Goal: Complete application form: Complete application form

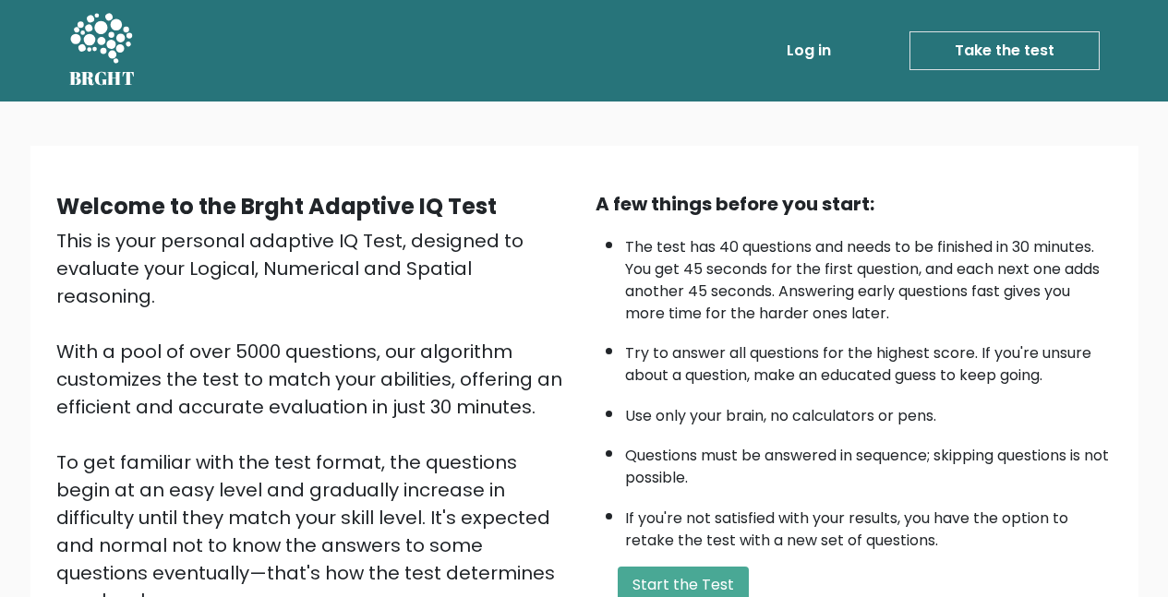
scroll to position [165, 0]
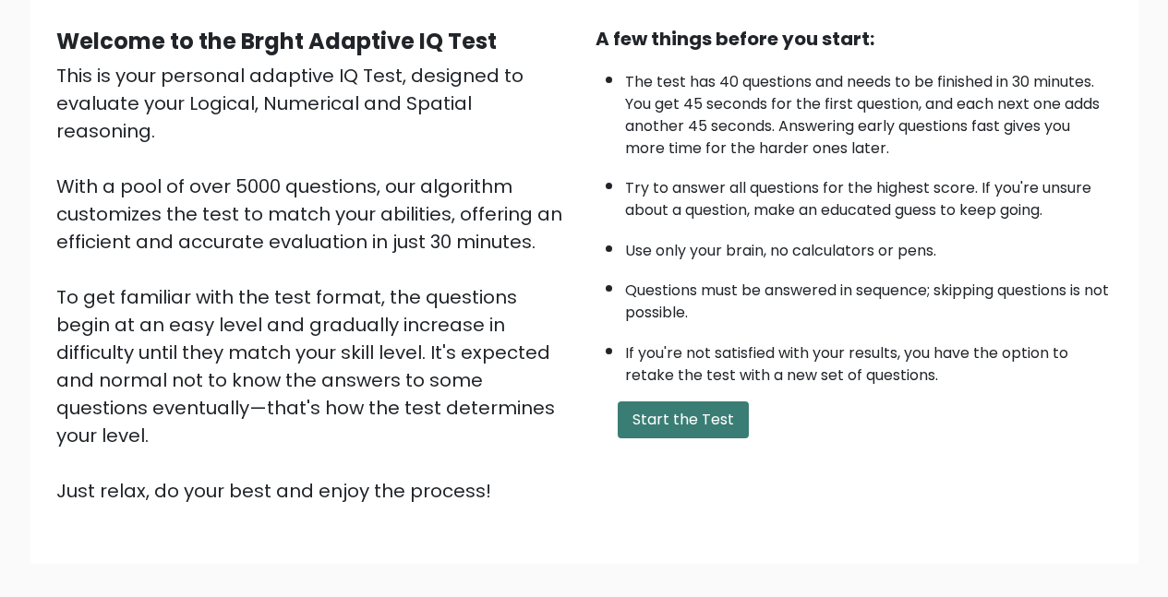
click at [665, 427] on button "Start the Test" at bounding box center [683, 420] width 131 height 37
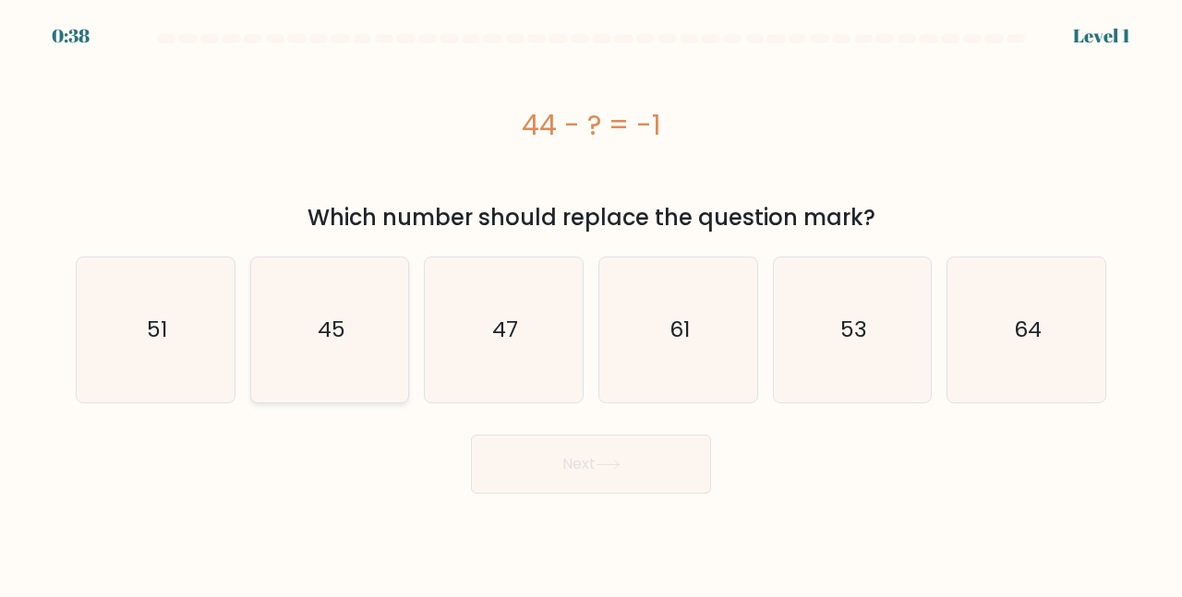
click at [372, 336] on icon "45" at bounding box center [330, 330] width 145 height 145
click at [591, 304] on input "b. 45" at bounding box center [591, 301] width 1 height 5
radio input "true"
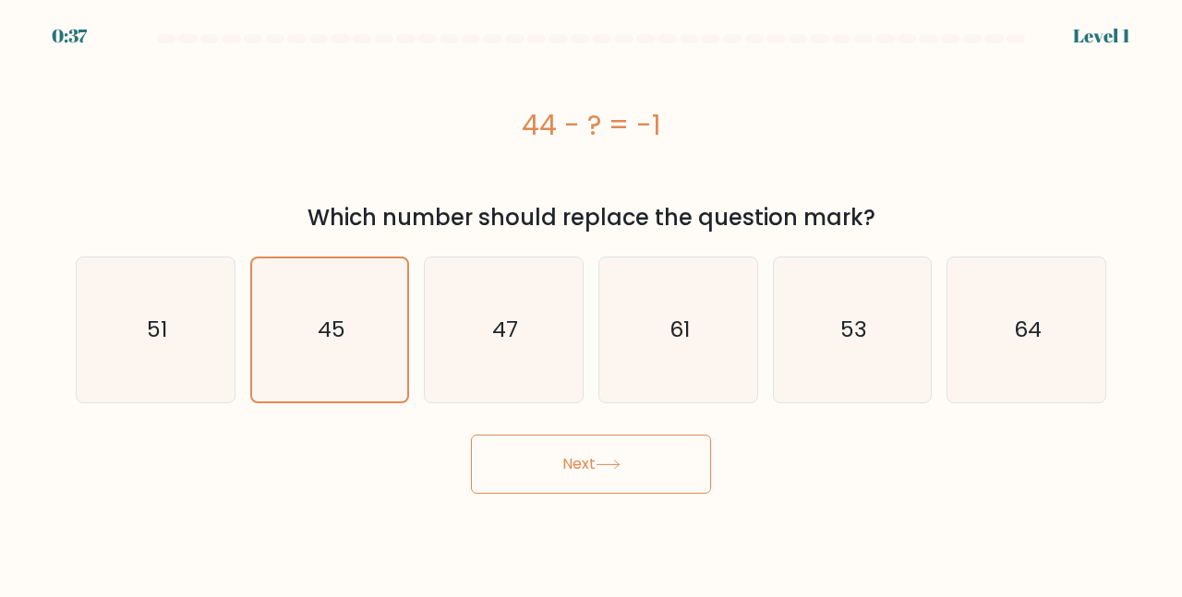
click at [632, 462] on button "Next" at bounding box center [591, 464] width 240 height 59
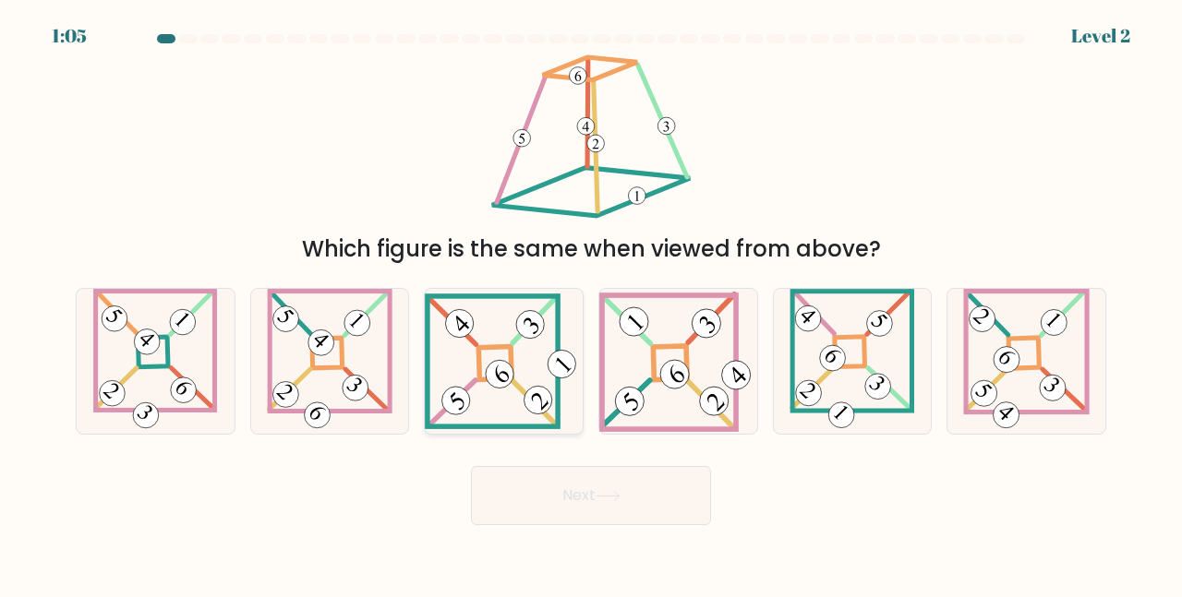
click at [497, 347] on 271 at bounding box center [495, 363] width 33 height 33
click at [591, 304] on input "c." at bounding box center [591, 301] width 1 height 5
radio input "true"
click at [658, 514] on button "Next" at bounding box center [591, 495] width 240 height 59
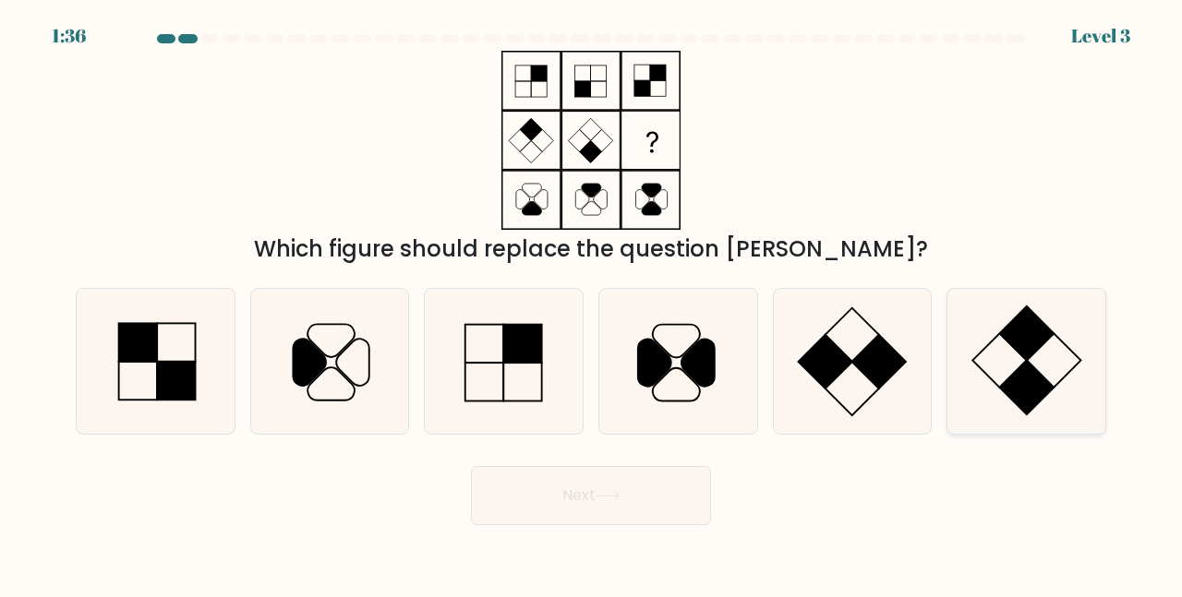
click at [1013, 356] on icon at bounding box center [1026, 361] width 145 height 145
click at [592, 304] on input "f." at bounding box center [591, 301] width 1 height 5
radio input "true"
click at [642, 512] on button "Next" at bounding box center [591, 495] width 240 height 59
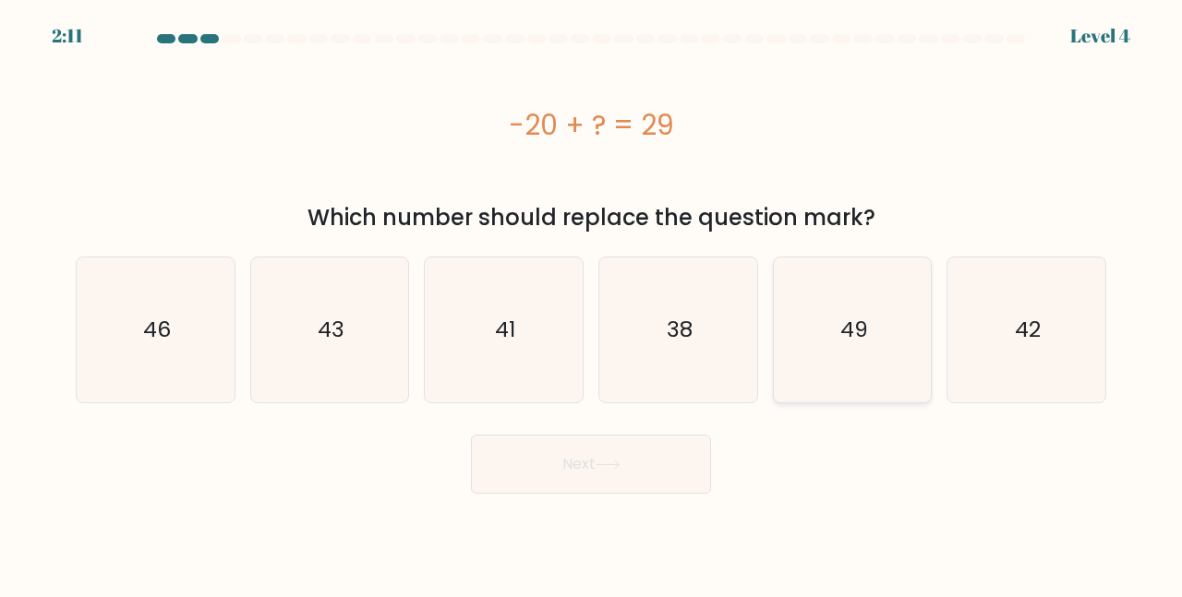
click at [863, 348] on icon "49" at bounding box center [852, 330] width 145 height 145
click at [592, 304] on input "e. 49" at bounding box center [591, 301] width 1 height 5
radio input "true"
click at [603, 477] on button "Next" at bounding box center [591, 464] width 240 height 59
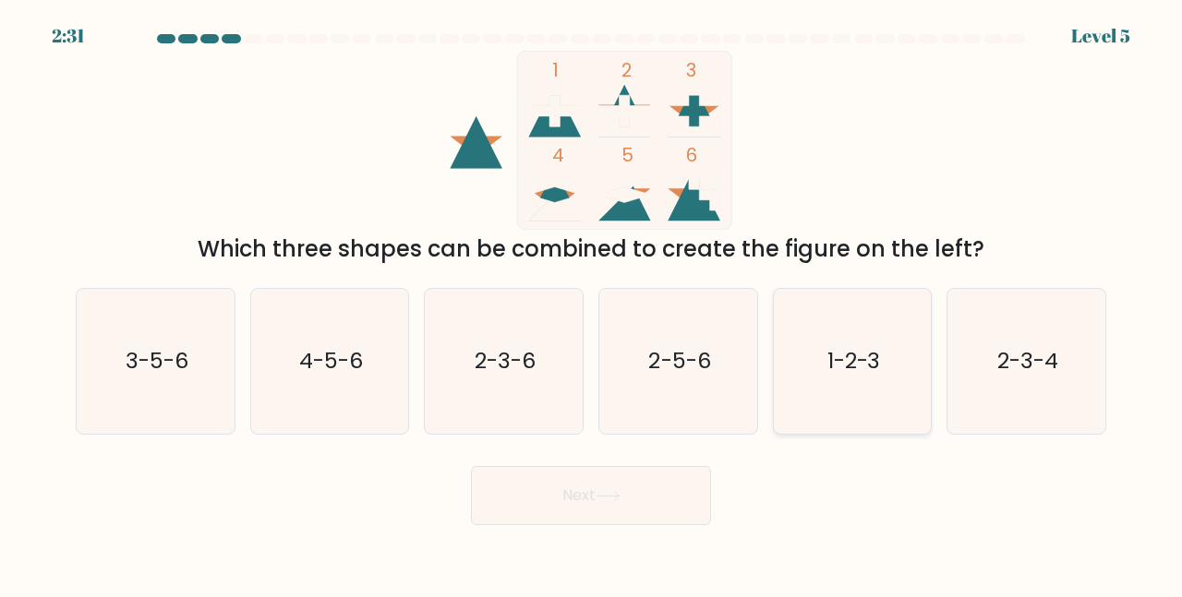
click at [851, 392] on icon "1-2-3" at bounding box center [852, 361] width 145 height 145
click at [592, 304] on input "e. 1-2-3" at bounding box center [591, 301] width 1 height 5
radio input "true"
click at [621, 491] on icon at bounding box center [608, 496] width 25 height 10
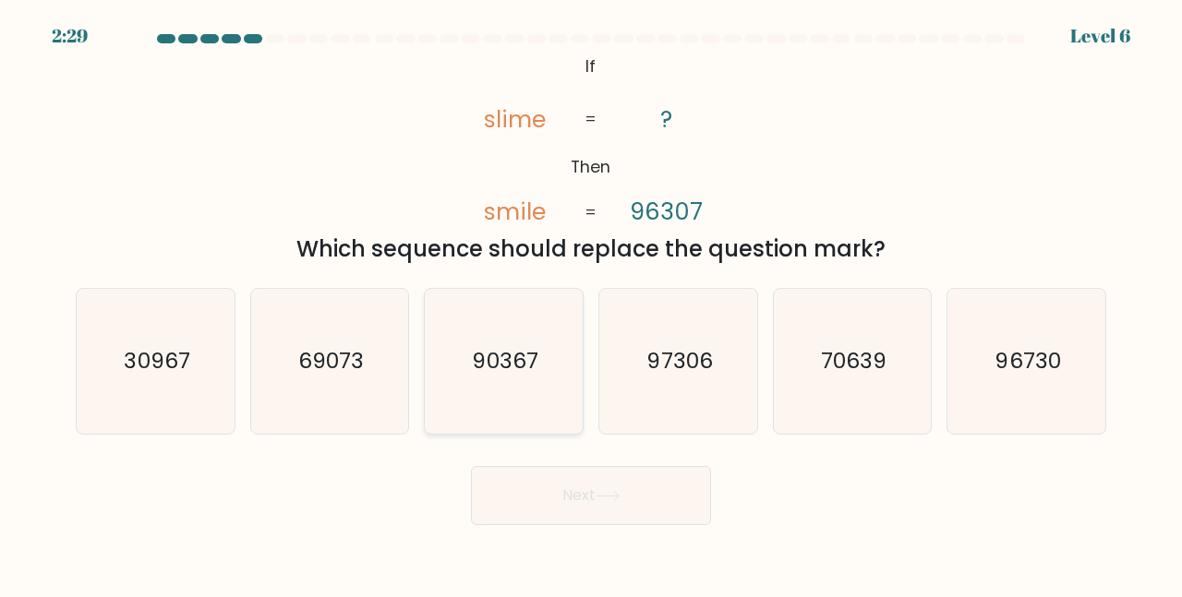
click at [522, 369] on text "90367" at bounding box center [506, 361] width 66 height 30
click at [591, 304] on input "c. 90367" at bounding box center [591, 301] width 1 height 5
radio input "true"
click at [572, 451] on form "If ?" at bounding box center [591, 279] width 1182 height 491
click at [578, 471] on button "Next" at bounding box center [591, 495] width 240 height 59
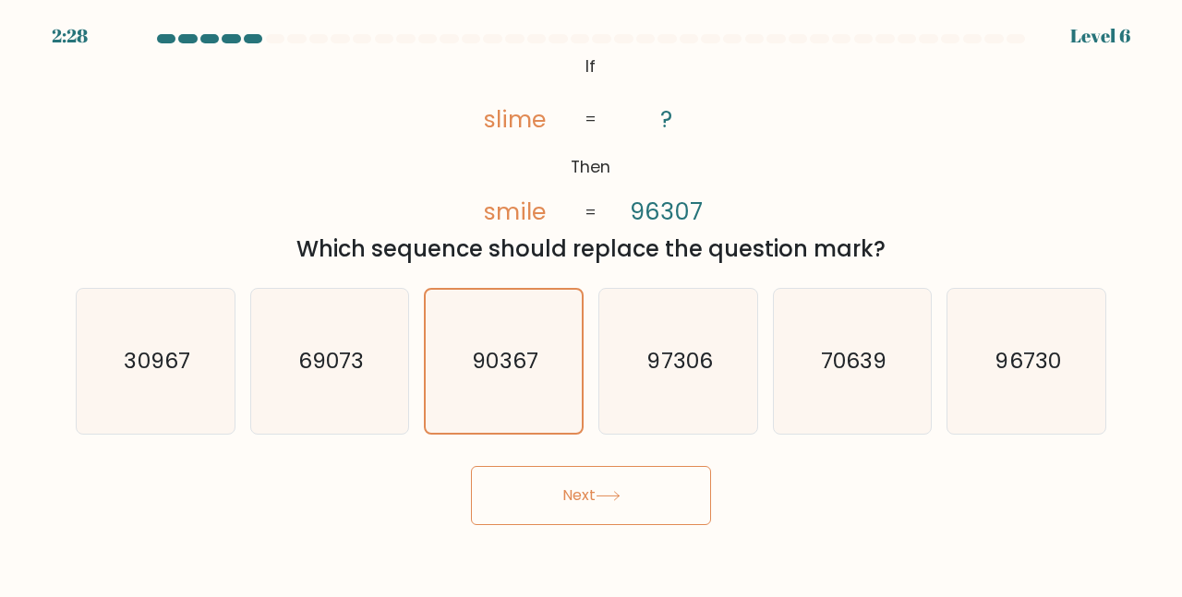
click at [581, 479] on button "Next" at bounding box center [591, 495] width 240 height 59
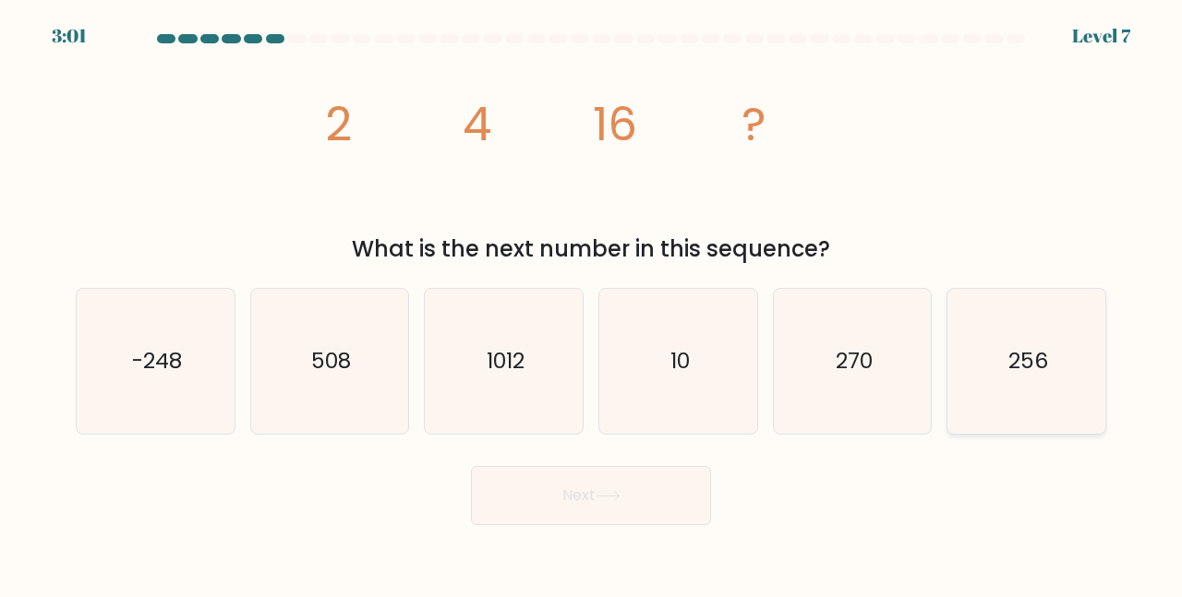
click at [986, 357] on icon "256" at bounding box center [1026, 361] width 145 height 145
click at [592, 304] on input "f. 256" at bounding box center [591, 301] width 1 height 5
radio input "true"
click at [676, 511] on button "Next" at bounding box center [591, 495] width 240 height 59
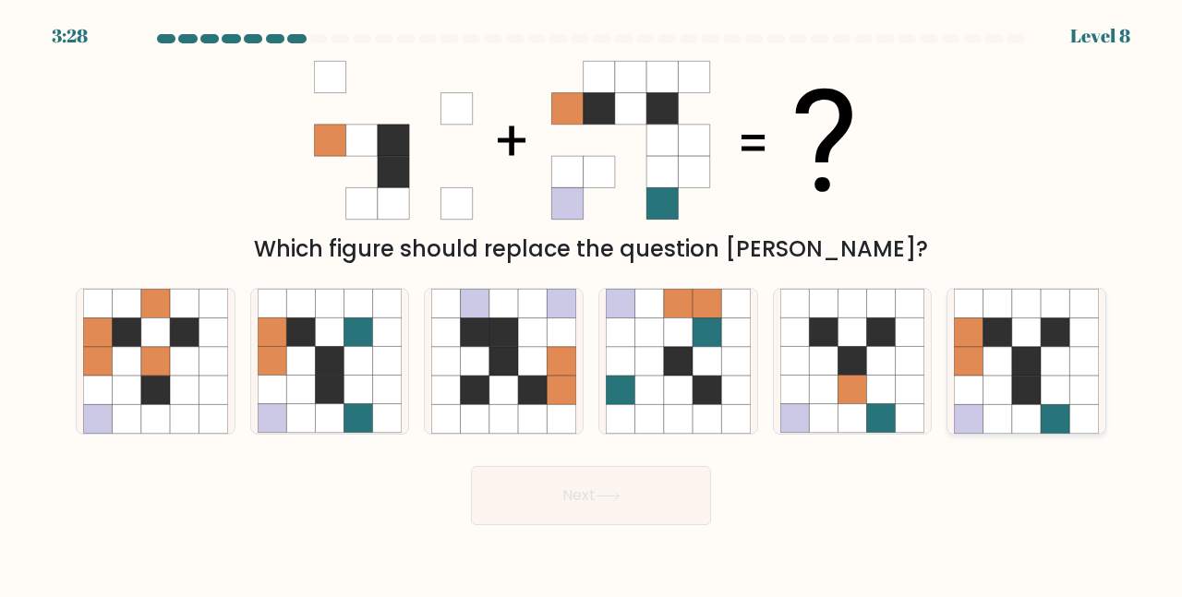
click at [1034, 400] on icon at bounding box center [1026, 390] width 29 height 29
click at [592, 304] on input "f." at bounding box center [591, 301] width 1 height 5
radio input "true"
click at [651, 482] on button "Next" at bounding box center [591, 495] width 240 height 59
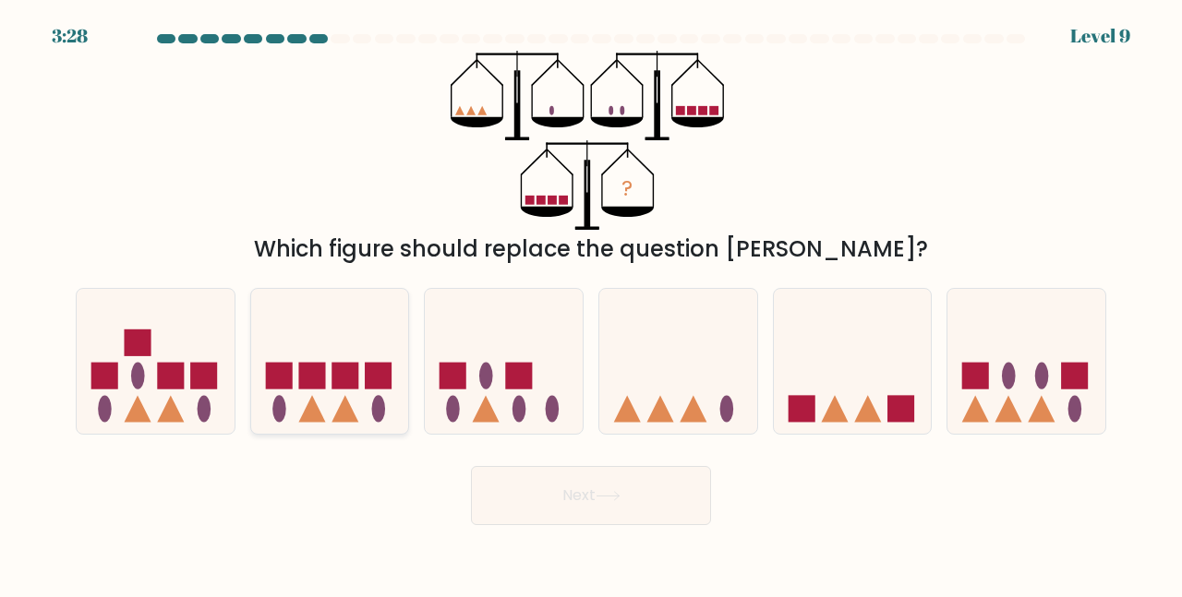
click at [364, 366] on icon at bounding box center [330, 361] width 158 height 130
click at [591, 304] on input "b." at bounding box center [591, 301] width 1 height 5
radio input "true"
click at [593, 504] on button "Next" at bounding box center [591, 495] width 240 height 59
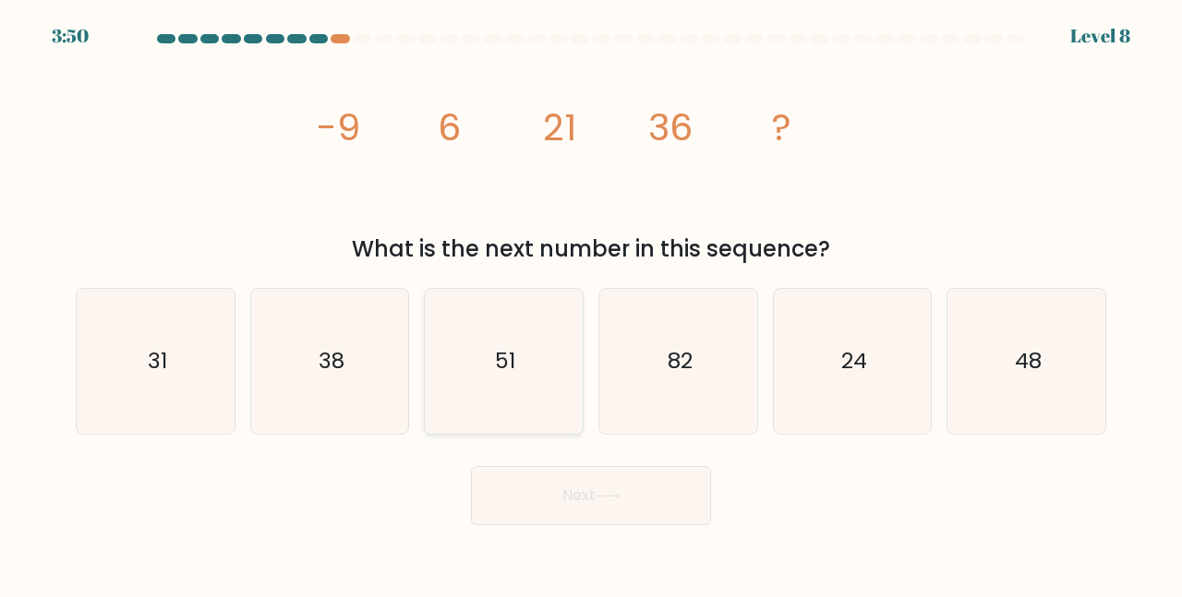
click at [494, 381] on icon "51" at bounding box center [503, 361] width 145 height 145
click at [591, 304] on input "c. 51" at bounding box center [591, 301] width 1 height 5
radio input "true"
click at [590, 520] on button "Next" at bounding box center [591, 495] width 240 height 59
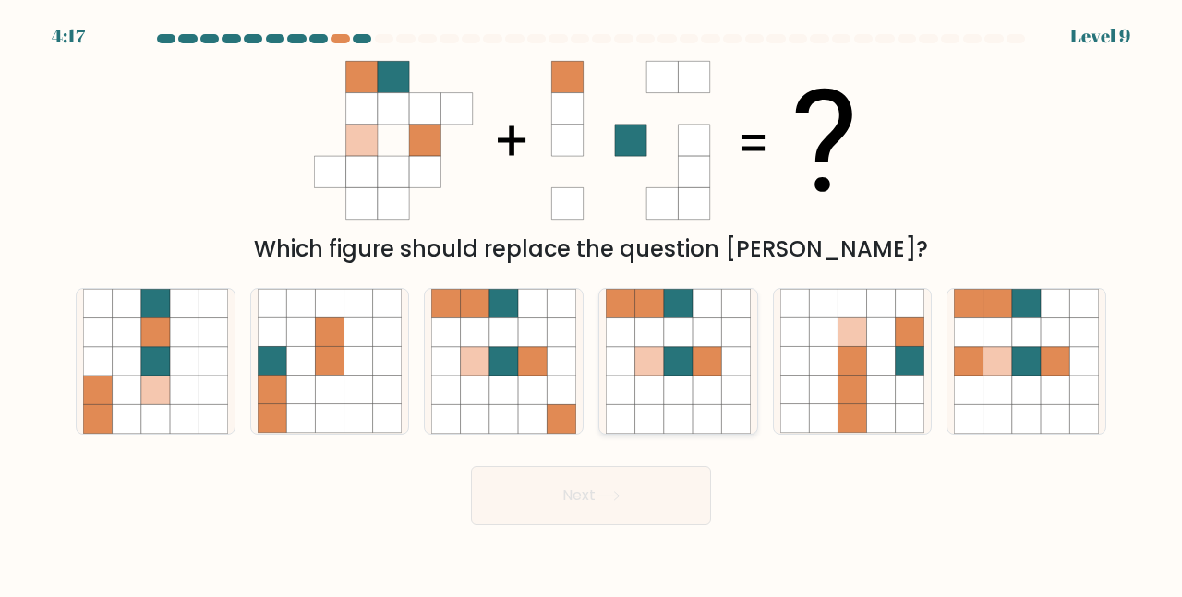
click at [674, 377] on icon at bounding box center [678, 390] width 29 height 29
click at [592, 304] on input "d." at bounding box center [591, 301] width 1 height 5
radio input "true"
click at [644, 492] on button "Next" at bounding box center [591, 495] width 240 height 59
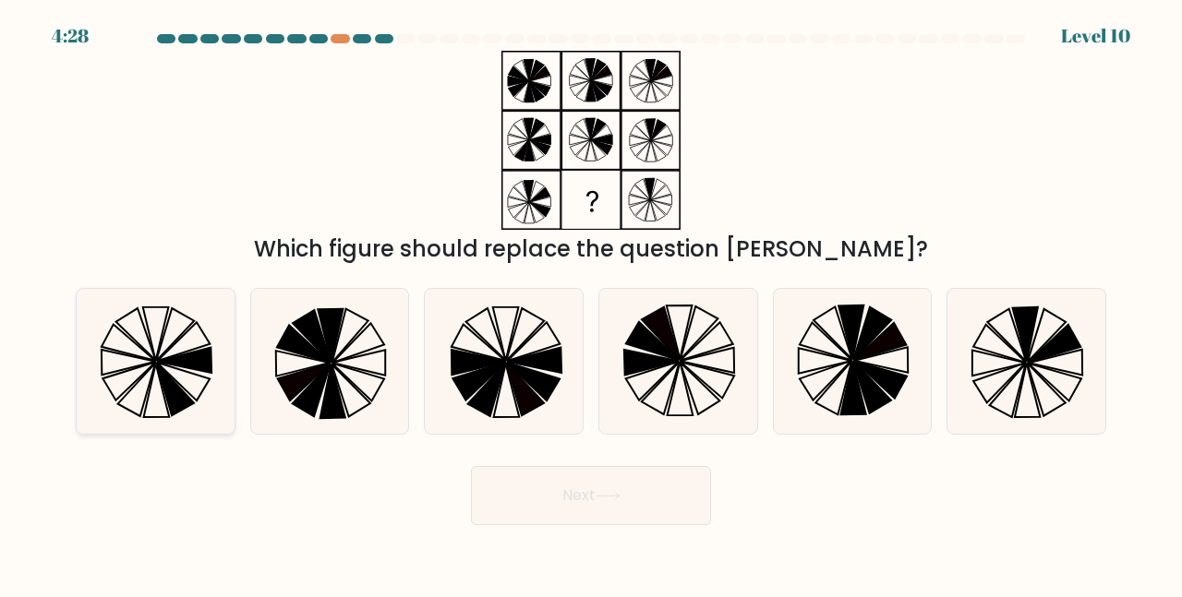
click at [134, 380] on icon at bounding box center [155, 361] width 145 height 145
click at [591, 304] on input "a." at bounding box center [591, 301] width 1 height 5
radio input "true"
click at [646, 503] on button "Next" at bounding box center [591, 495] width 240 height 59
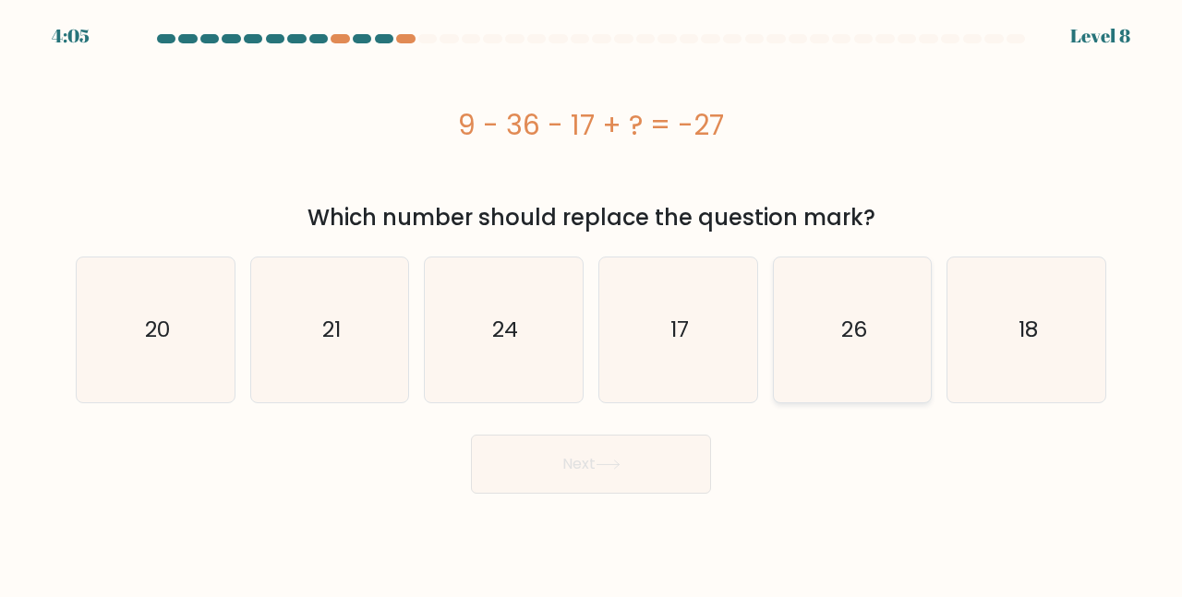
click at [807, 336] on icon "26" at bounding box center [852, 330] width 145 height 145
click at [592, 304] on input "e. 26" at bounding box center [591, 301] width 1 height 5
radio input "true"
click at [618, 447] on button "Next" at bounding box center [591, 464] width 240 height 59
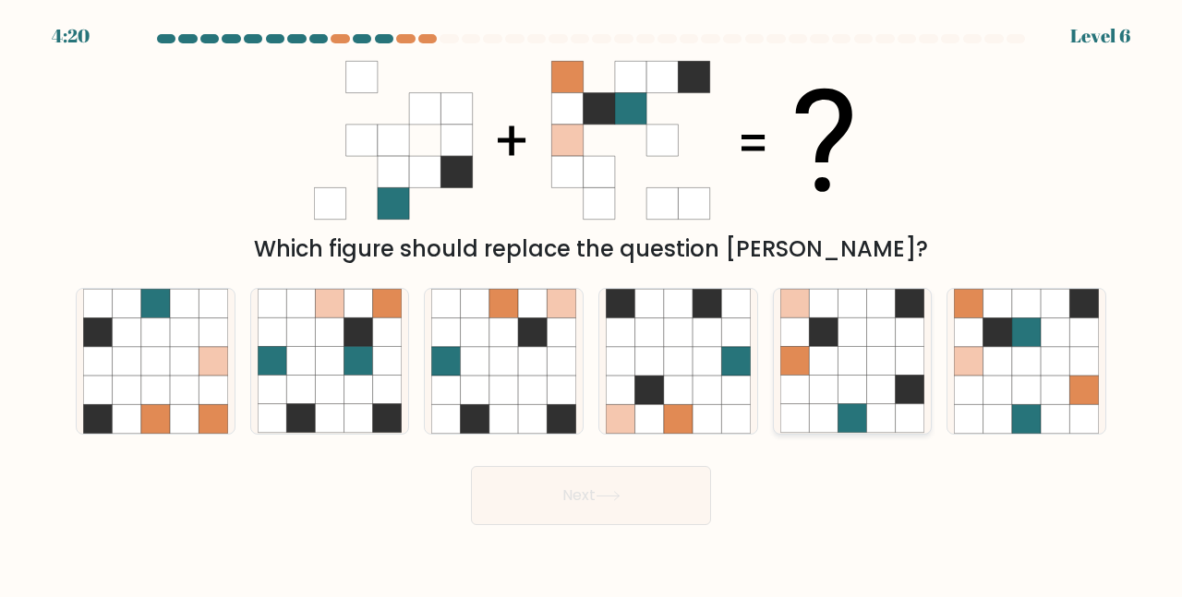
click at [854, 393] on icon at bounding box center [852, 390] width 29 height 29
click at [592, 304] on input "e." at bounding box center [591, 301] width 1 height 5
radio input "true"
click at [509, 499] on button "Next" at bounding box center [591, 495] width 240 height 59
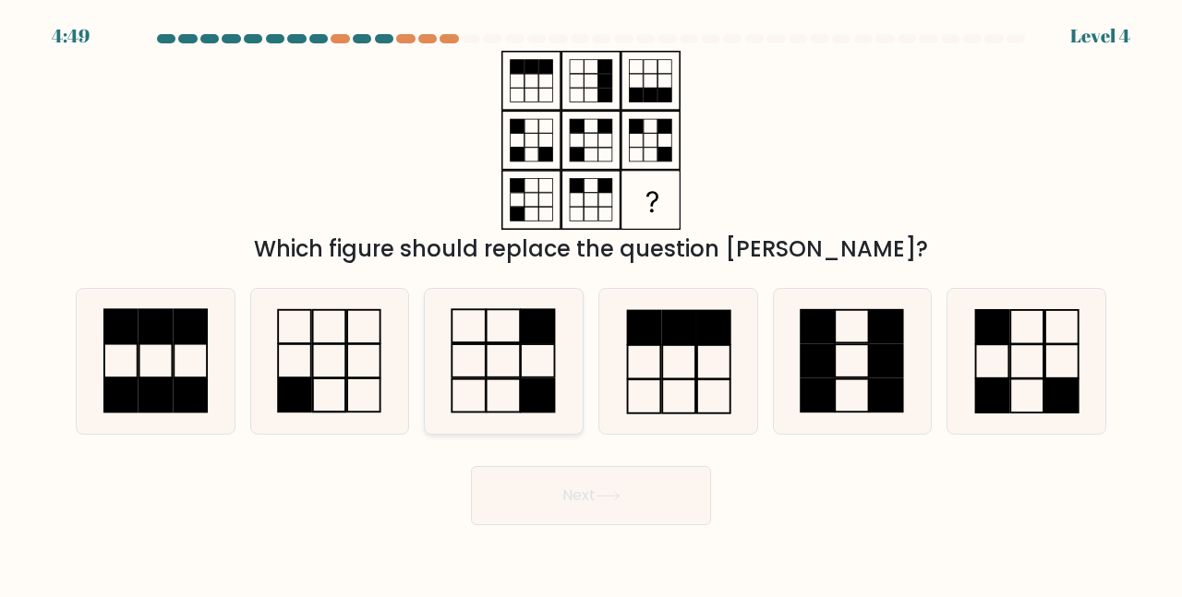
click at [498, 383] on icon at bounding box center [503, 361] width 145 height 145
click at [591, 304] on input "c." at bounding box center [591, 301] width 1 height 5
radio input "true"
click at [550, 488] on button "Next" at bounding box center [591, 495] width 240 height 59
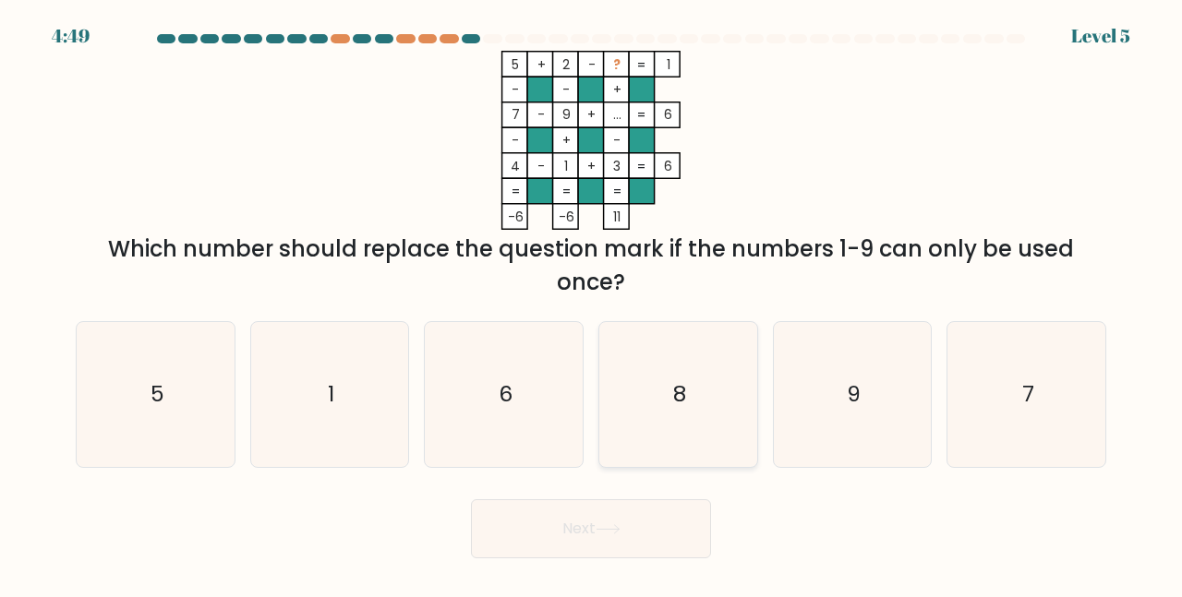
click at [665, 381] on icon "8" at bounding box center [678, 394] width 145 height 145
click at [592, 304] on input "d. 8" at bounding box center [591, 301] width 1 height 5
radio input "true"
click at [668, 526] on button "Next" at bounding box center [591, 529] width 240 height 59
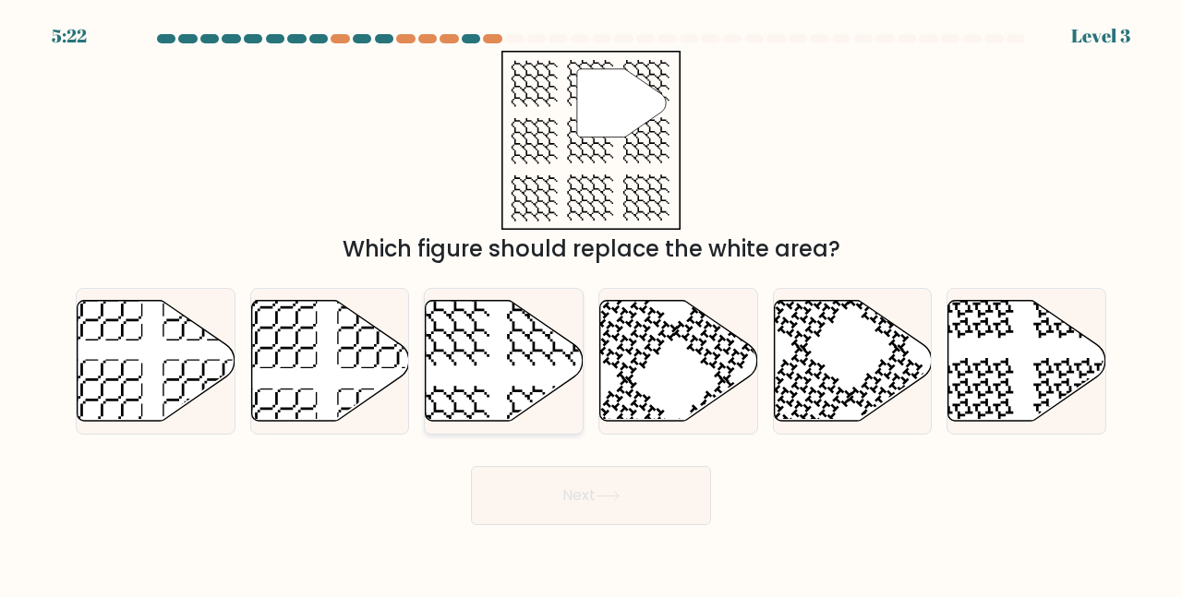
click at [479, 336] on icon at bounding box center [505, 361] width 158 height 121
click at [591, 304] on input "c." at bounding box center [591, 301] width 1 height 5
radio input "true"
click at [552, 484] on button "Next" at bounding box center [591, 495] width 240 height 59
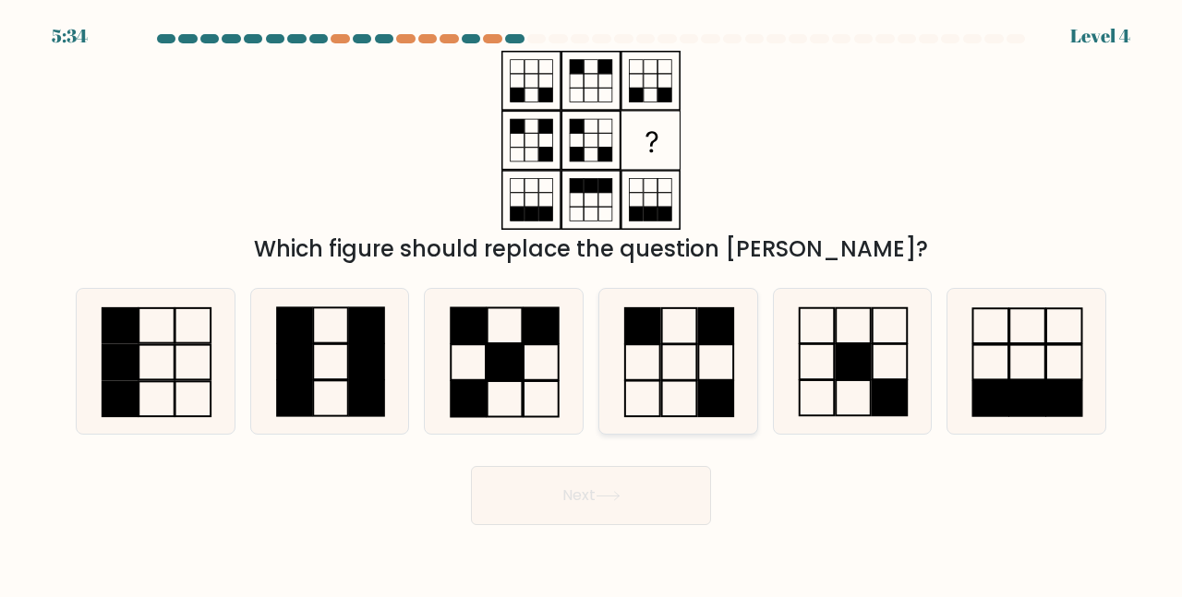
click at [657, 375] on icon at bounding box center [678, 361] width 145 height 145
click at [592, 304] on input "d." at bounding box center [591, 301] width 1 height 5
radio input "true"
click at [619, 502] on button "Next" at bounding box center [591, 495] width 240 height 59
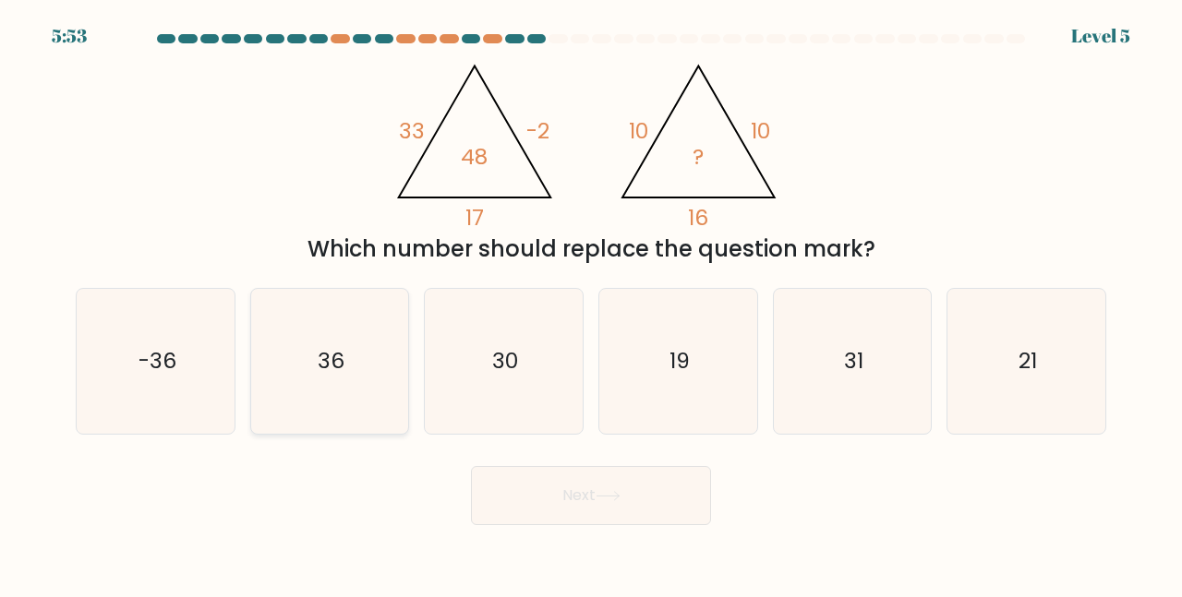
click at [343, 373] on text "36" at bounding box center [331, 361] width 27 height 30
click at [591, 304] on input "b. 36" at bounding box center [591, 301] width 1 height 5
radio input "true"
click at [561, 522] on button "Next" at bounding box center [591, 495] width 240 height 59
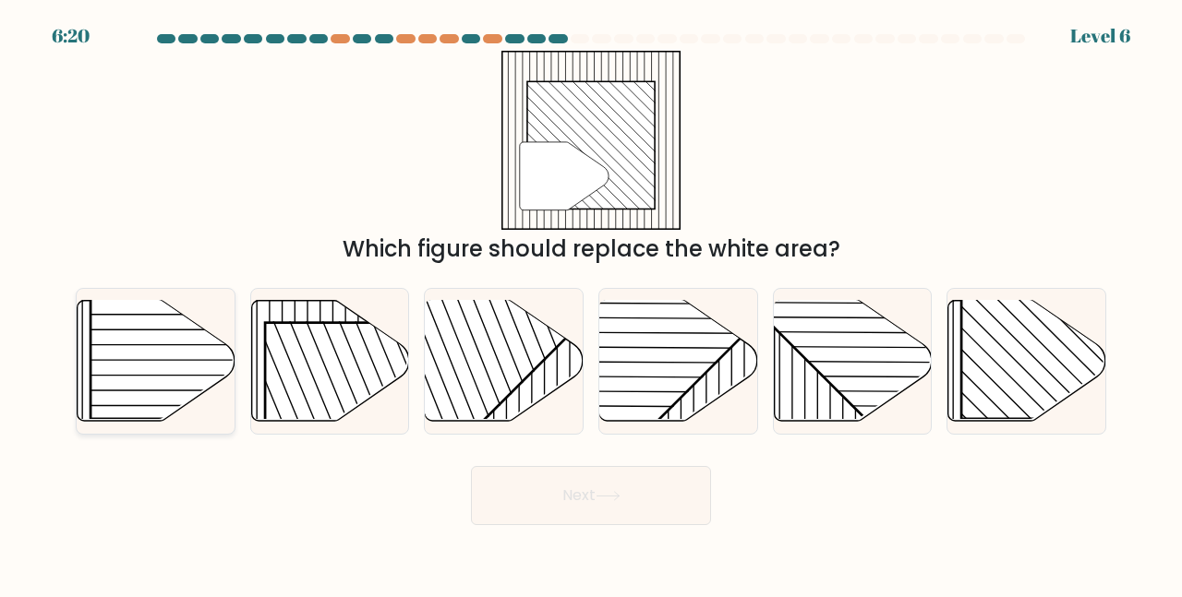
click at [135, 333] on rect at bounding box center [203, 306] width 226 height 226
click at [591, 304] on input "a." at bounding box center [591, 301] width 1 height 5
radio input "true"
click at [1025, 340] on rect at bounding box center [1074, 306] width 226 height 226
click at [592, 304] on input "f." at bounding box center [591, 301] width 1 height 5
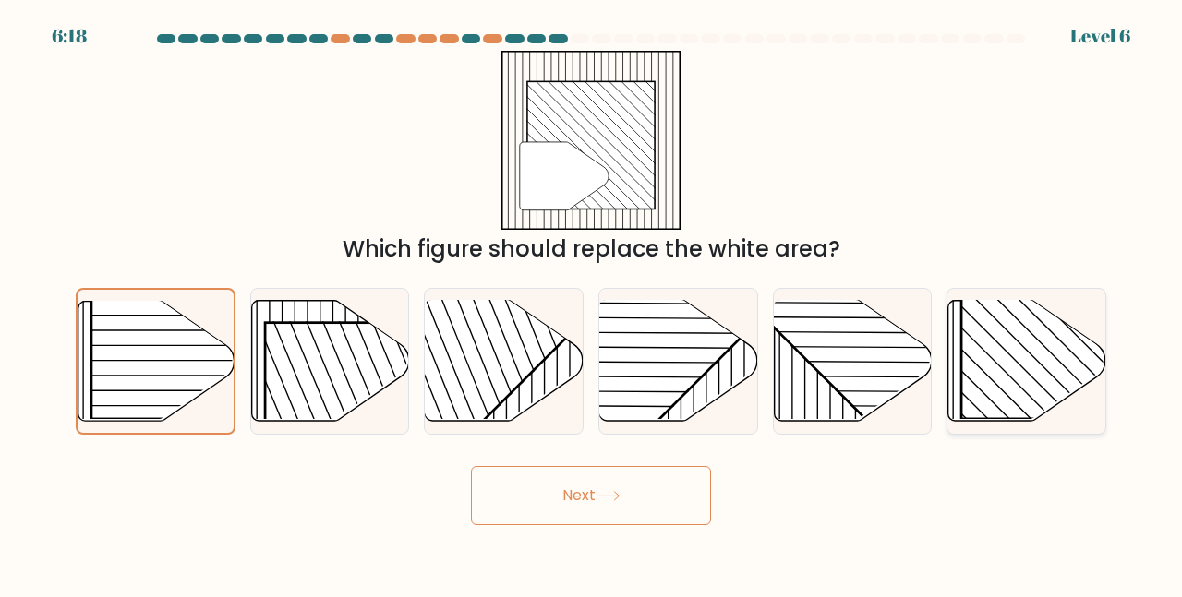
radio input "true"
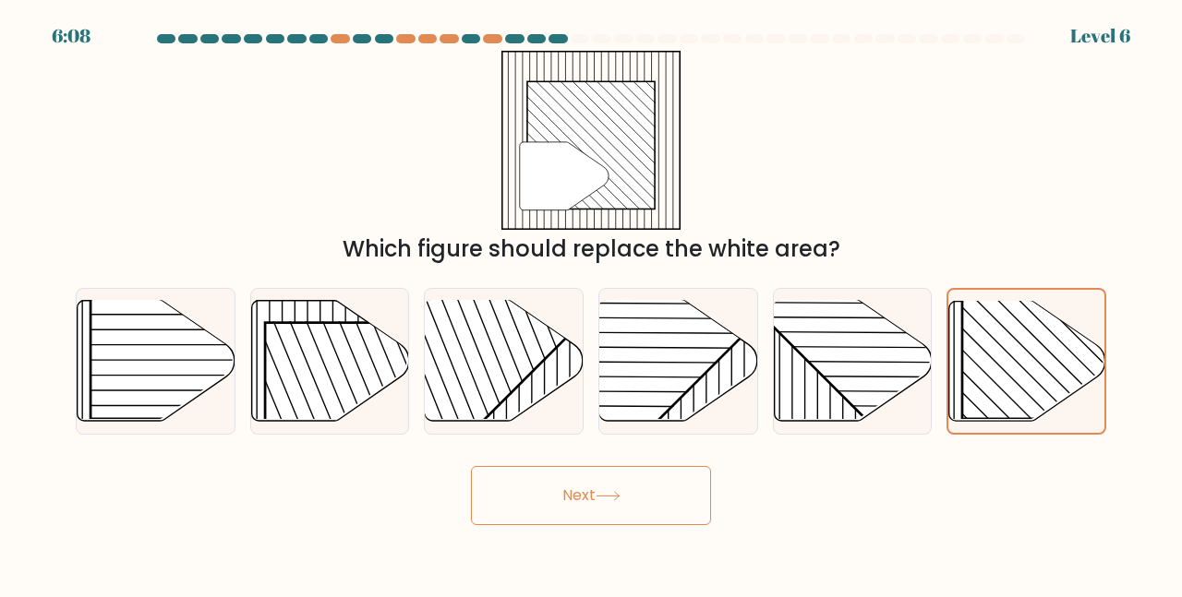
click at [579, 481] on button "Next" at bounding box center [591, 495] width 240 height 59
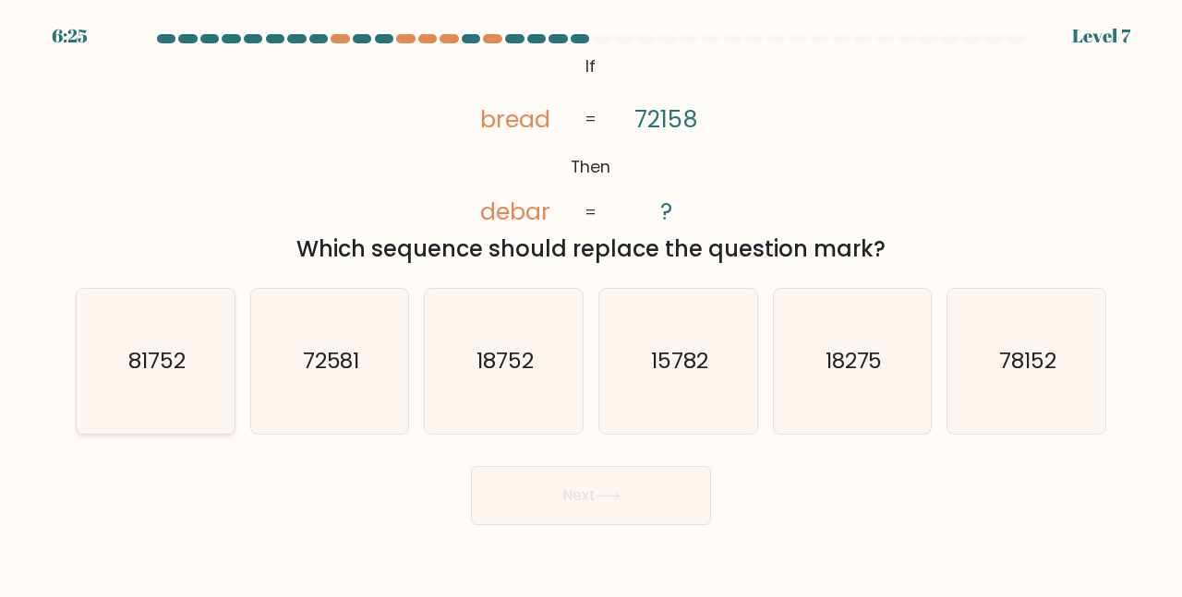
click at [170, 395] on icon "81752" at bounding box center [155, 361] width 145 height 145
click at [591, 304] on input "a. 81752" at bounding box center [591, 301] width 1 height 5
radio input "true"
click at [611, 510] on button "Next" at bounding box center [591, 495] width 240 height 59
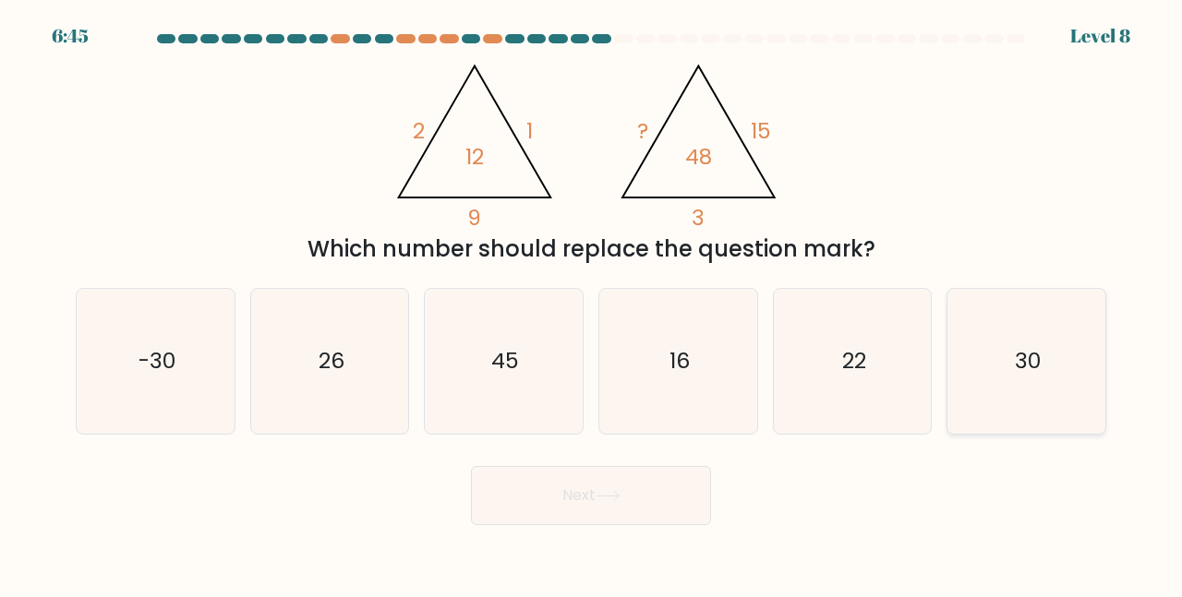
click at [1044, 368] on icon "30" at bounding box center [1026, 361] width 145 height 145
click at [592, 304] on input "f. 30" at bounding box center [591, 301] width 1 height 5
radio input "true"
click at [672, 508] on button "Next" at bounding box center [591, 495] width 240 height 59
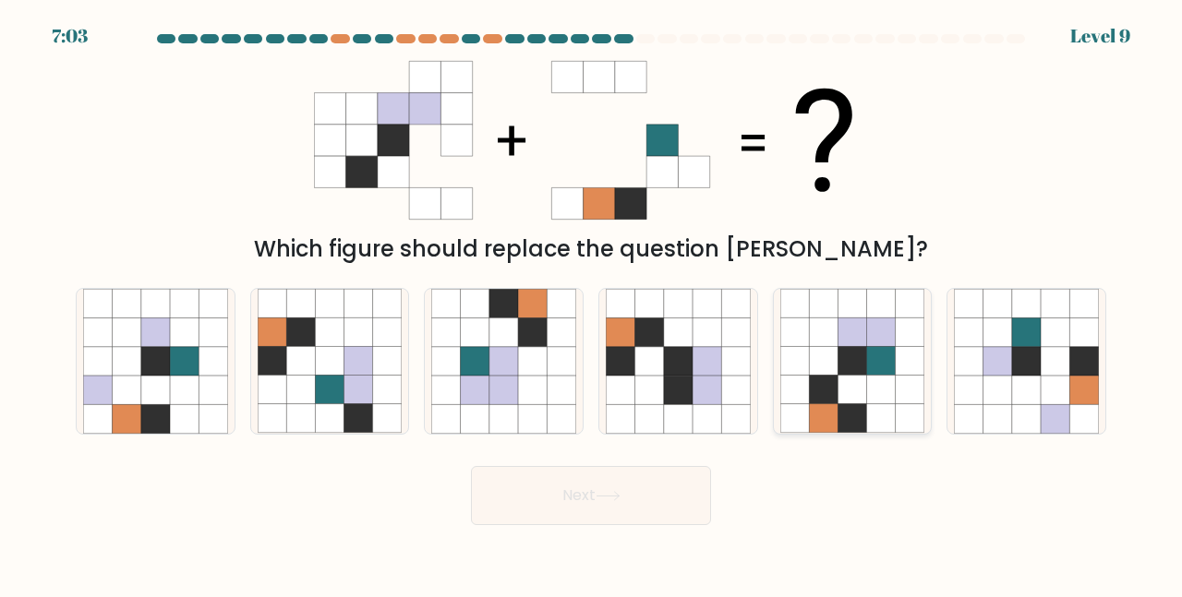
click at [867, 385] on icon at bounding box center [881, 390] width 29 height 29
click at [592, 304] on input "e." at bounding box center [591, 301] width 1 height 5
radio input "true"
click at [564, 501] on button "Next" at bounding box center [591, 495] width 240 height 59
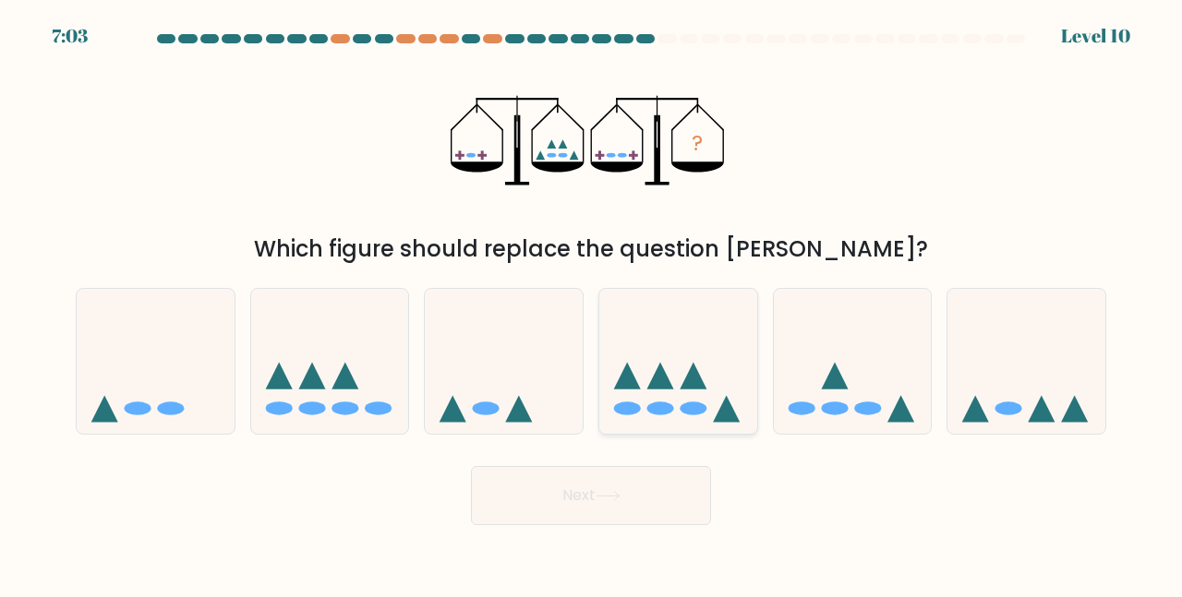
click at [654, 399] on icon at bounding box center [678, 361] width 158 height 130
click at [592, 304] on input "d." at bounding box center [591, 301] width 1 height 5
radio input "true"
click at [630, 488] on button "Next" at bounding box center [591, 495] width 240 height 59
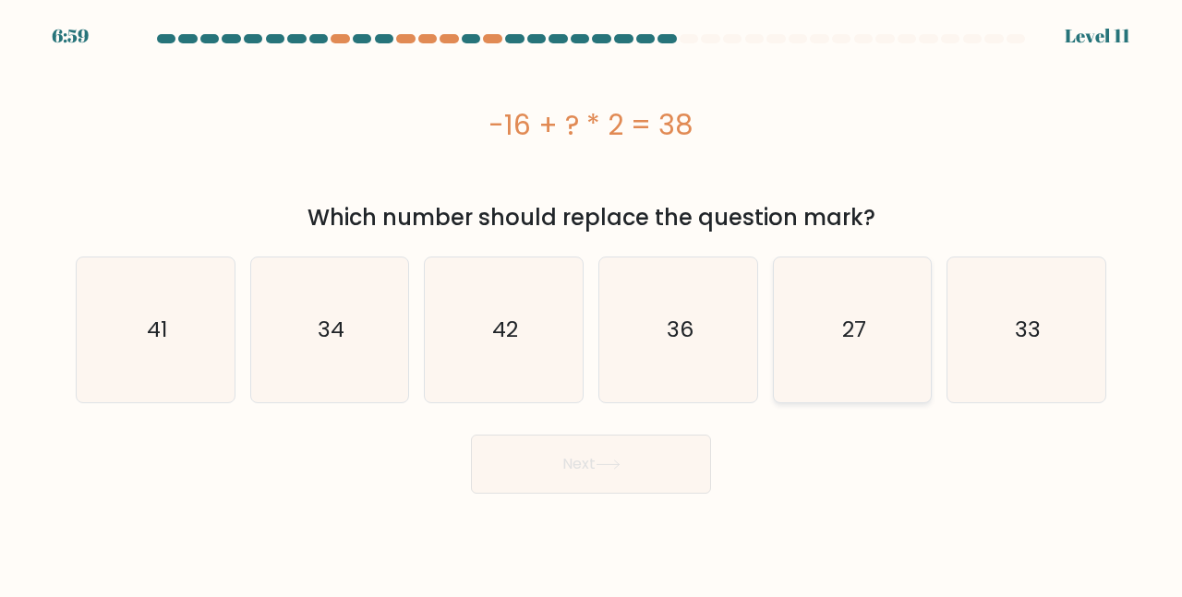
click at [867, 334] on icon "27" at bounding box center [852, 330] width 145 height 145
click at [592, 304] on input "e. 27" at bounding box center [591, 301] width 1 height 5
radio input "true"
click at [667, 467] on button "Next" at bounding box center [591, 464] width 240 height 59
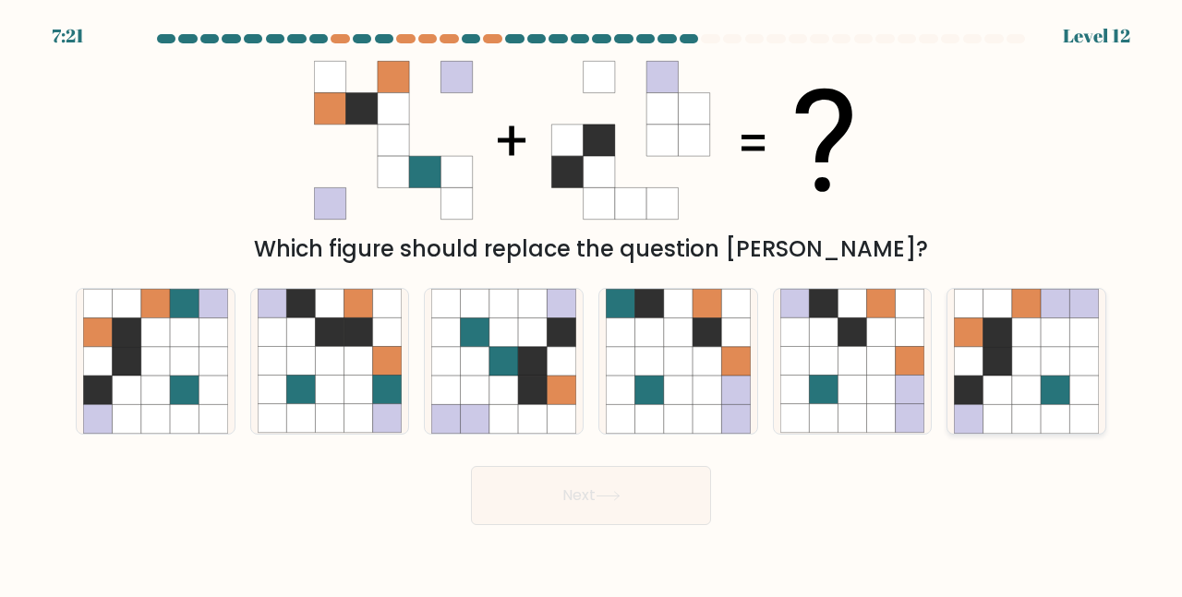
click at [1076, 354] on icon at bounding box center [1083, 361] width 29 height 29
click at [592, 304] on input "f." at bounding box center [591, 301] width 1 height 5
radio input "true"
click at [641, 477] on button "Next" at bounding box center [591, 495] width 240 height 59
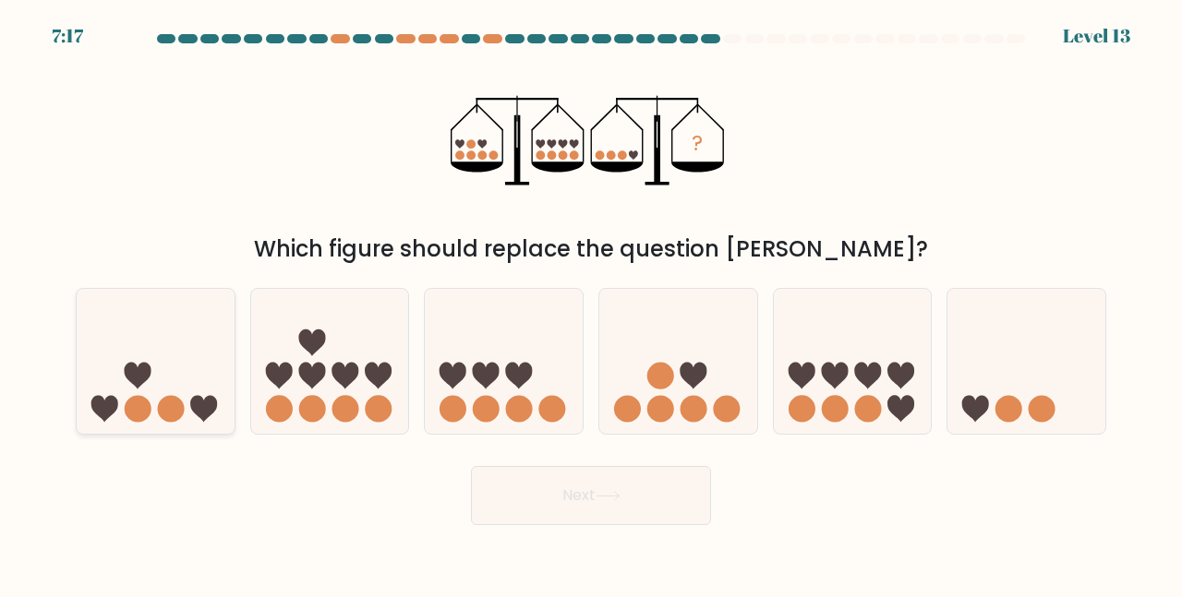
click at [187, 396] on icon at bounding box center [156, 361] width 158 height 130
click at [591, 304] on input "a." at bounding box center [591, 301] width 1 height 5
radio input "true"
click at [611, 484] on button "Next" at bounding box center [591, 495] width 240 height 59
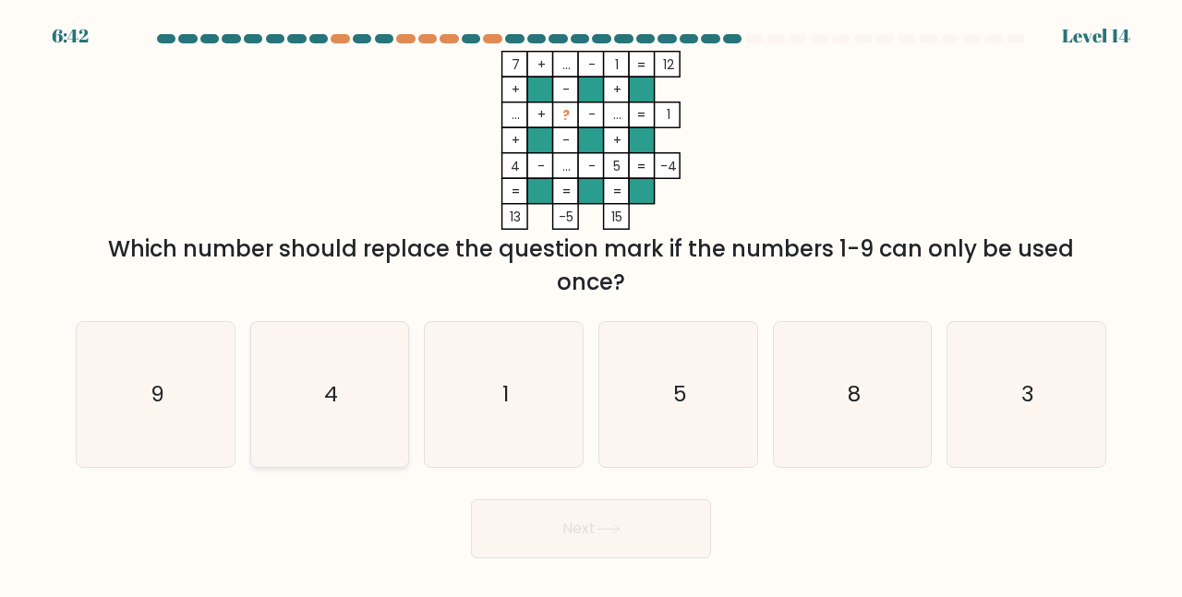
click at [389, 394] on icon "4" at bounding box center [330, 394] width 145 height 145
click at [591, 304] on input "b. 4" at bounding box center [591, 301] width 1 height 5
radio input "true"
click at [571, 532] on button "Next" at bounding box center [591, 529] width 240 height 59
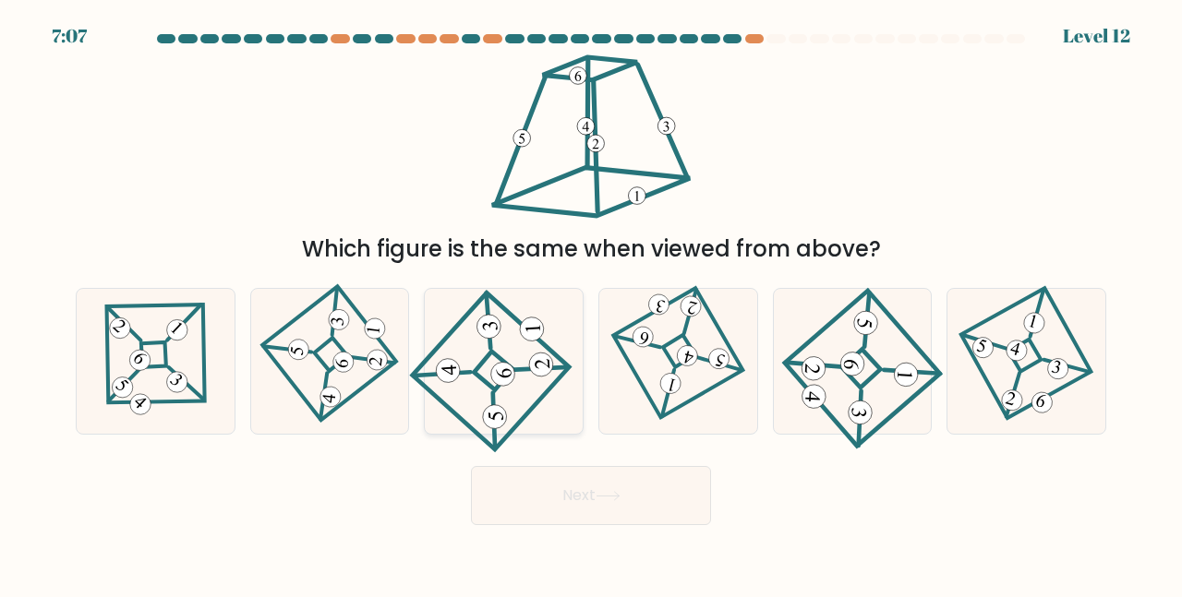
click at [493, 350] on icon at bounding box center [504, 361] width 134 height 115
click at [591, 304] on input "c." at bounding box center [591, 301] width 1 height 5
radio input "true"
click at [580, 510] on button "Next" at bounding box center [591, 495] width 240 height 59
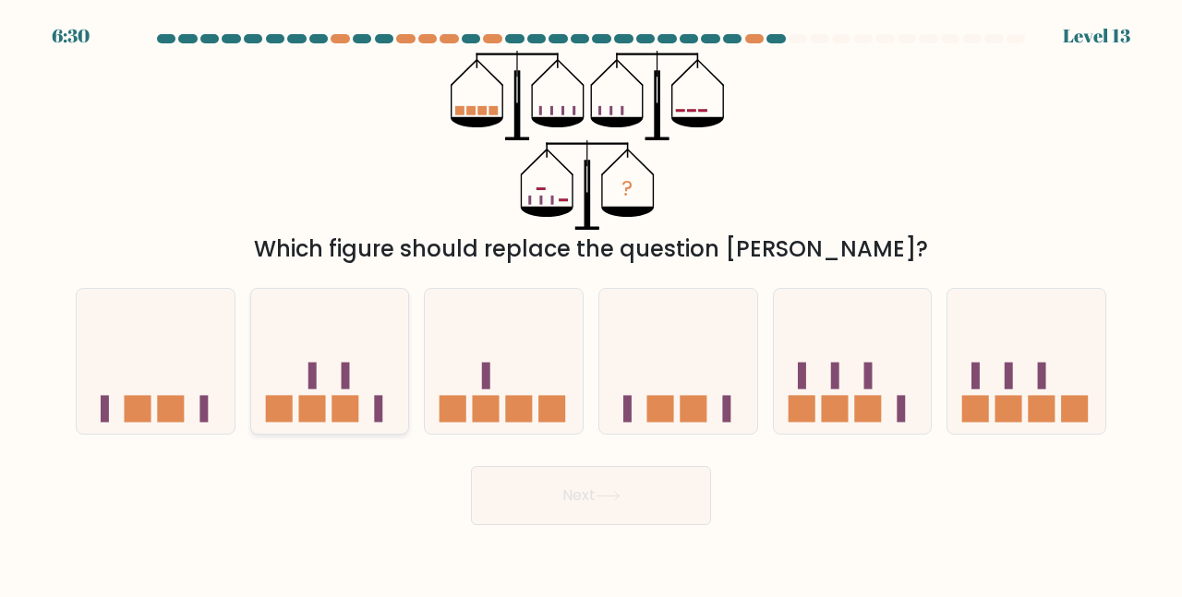
click at [307, 397] on rect at bounding box center [311, 409] width 27 height 27
click at [591, 304] on input "b." at bounding box center [591, 301] width 1 height 5
radio input "true"
click at [556, 485] on button "Next" at bounding box center [591, 495] width 240 height 59
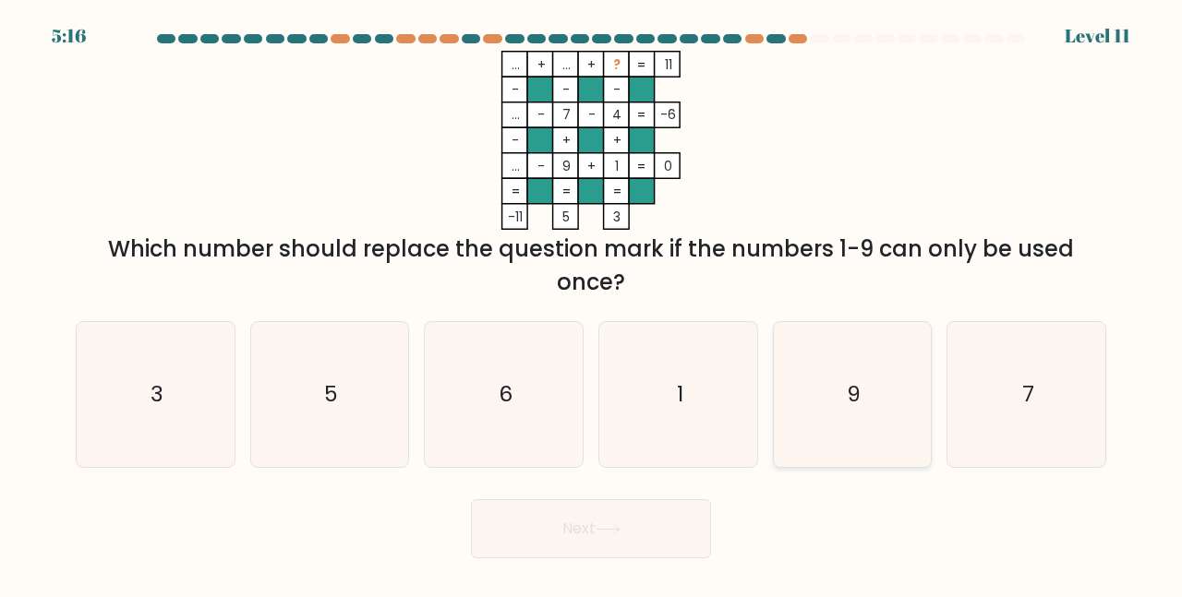
click at [819, 412] on icon "9" at bounding box center [852, 394] width 145 height 145
click at [592, 304] on input "e. 9" at bounding box center [591, 301] width 1 height 5
radio input "true"
click at [650, 516] on button "Next" at bounding box center [591, 529] width 240 height 59
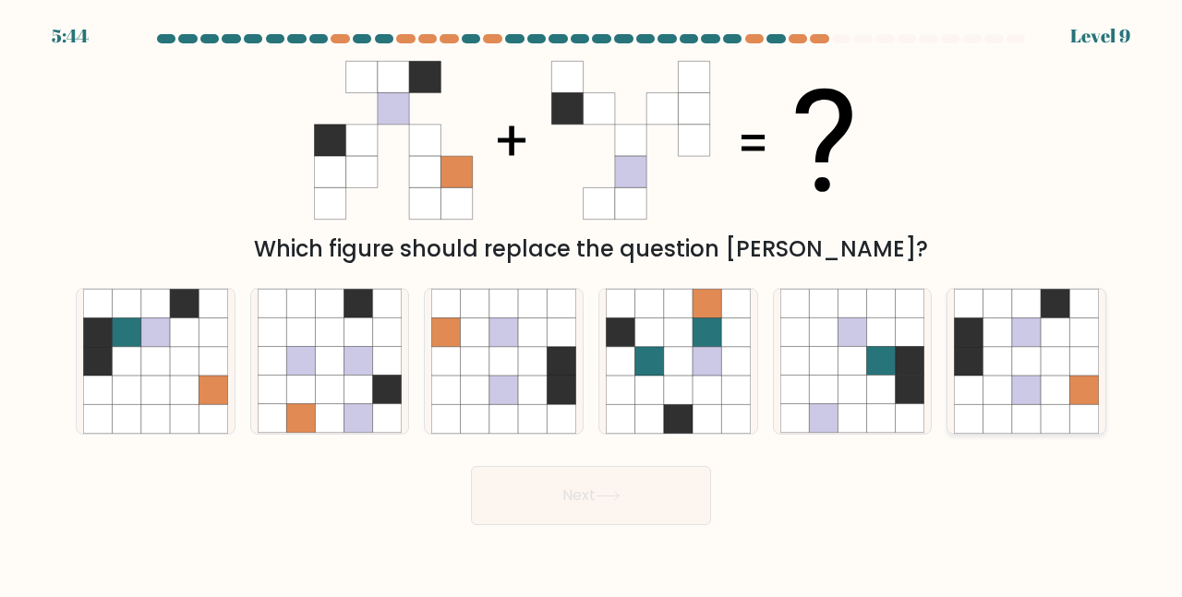
click at [1030, 389] on icon at bounding box center [1026, 390] width 29 height 29
click at [592, 304] on input "f." at bounding box center [591, 301] width 1 height 5
radio input "true"
click at [688, 462] on div "Next" at bounding box center [591, 491] width 1053 height 68
click at [675, 482] on button "Next" at bounding box center [591, 495] width 240 height 59
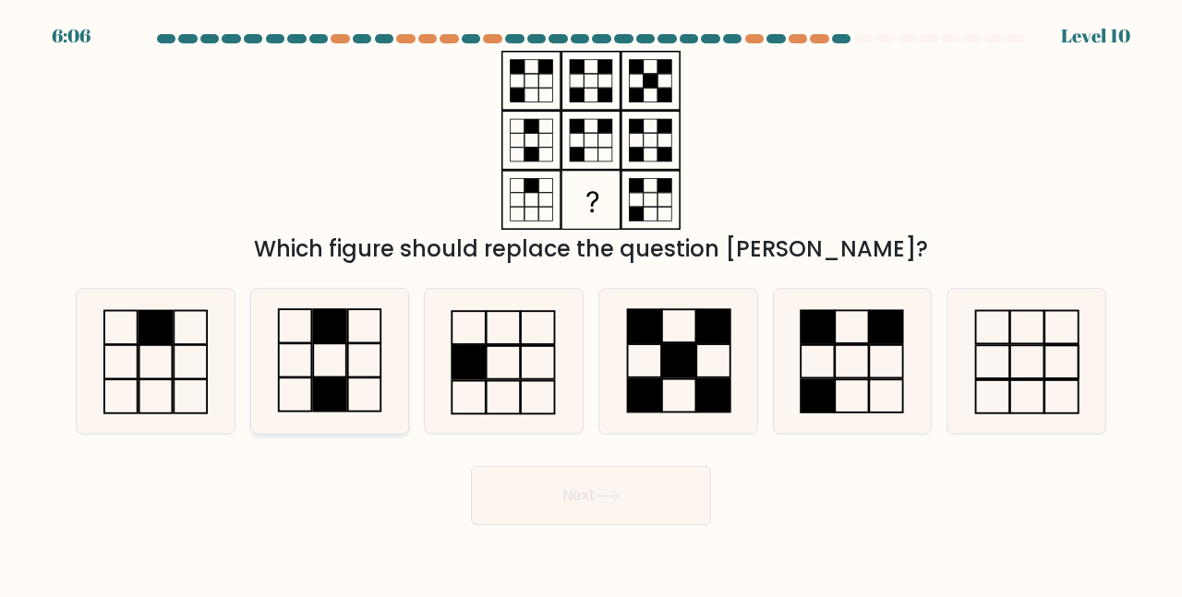
click at [338, 378] on rect at bounding box center [329, 360] width 33 height 33
click at [591, 304] on input "b." at bounding box center [591, 301] width 1 height 5
radio input "true"
click at [592, 480] on button "Next" at bounding box center [591, 495] width 240 height 59
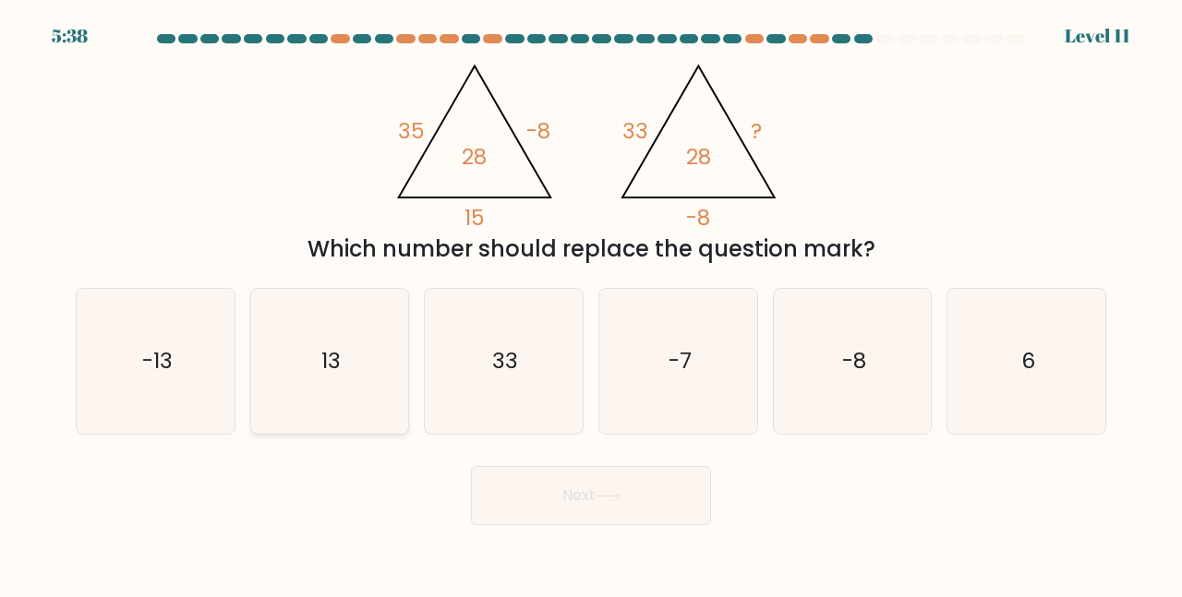
click at [361, 393] on icon "13" at bounding box center [330, 361] width 145 height 145
click at [591, 304] on input "b. 13" at bounding box center [591, 301] width 1 height 5
radio input "true"
click at [526, 501] on button "Next" at bounding box center [591, 495] width 240 height 59
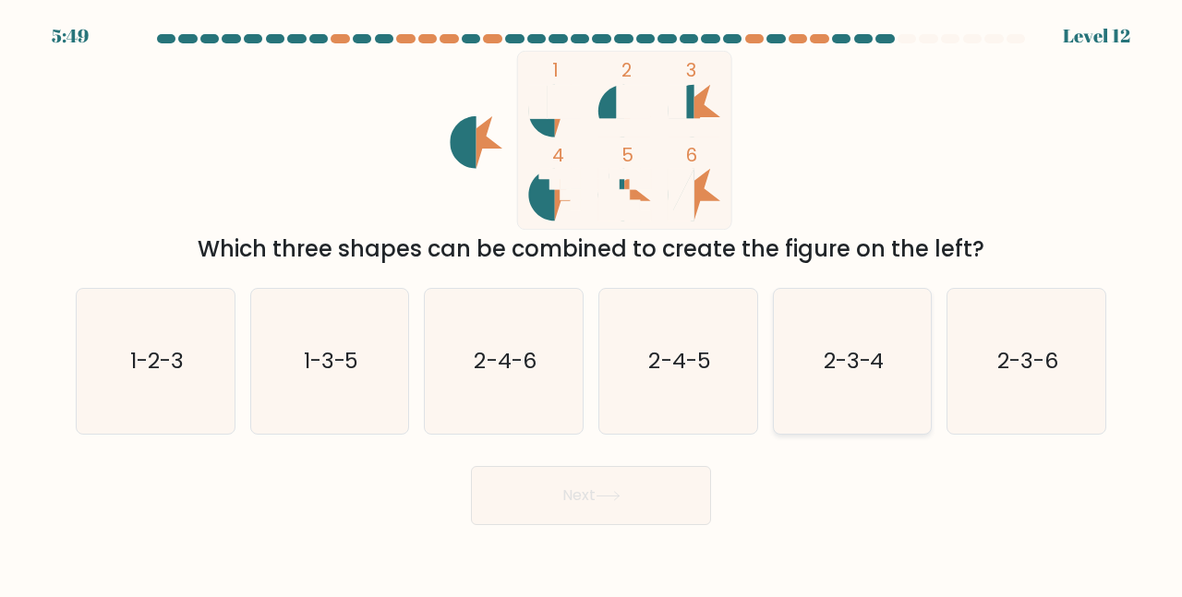
click at [838, 362] on text "2-3-4" at bounding box center [854, 361] width 61 height 30
click at [592, 304] on input "e. 2-3-4" at bounding box center [591, 301] width 1 height 5
radio input "true"
click at [655, 501] on button "Next" at bounding box center [591, 495] width 240 height 59
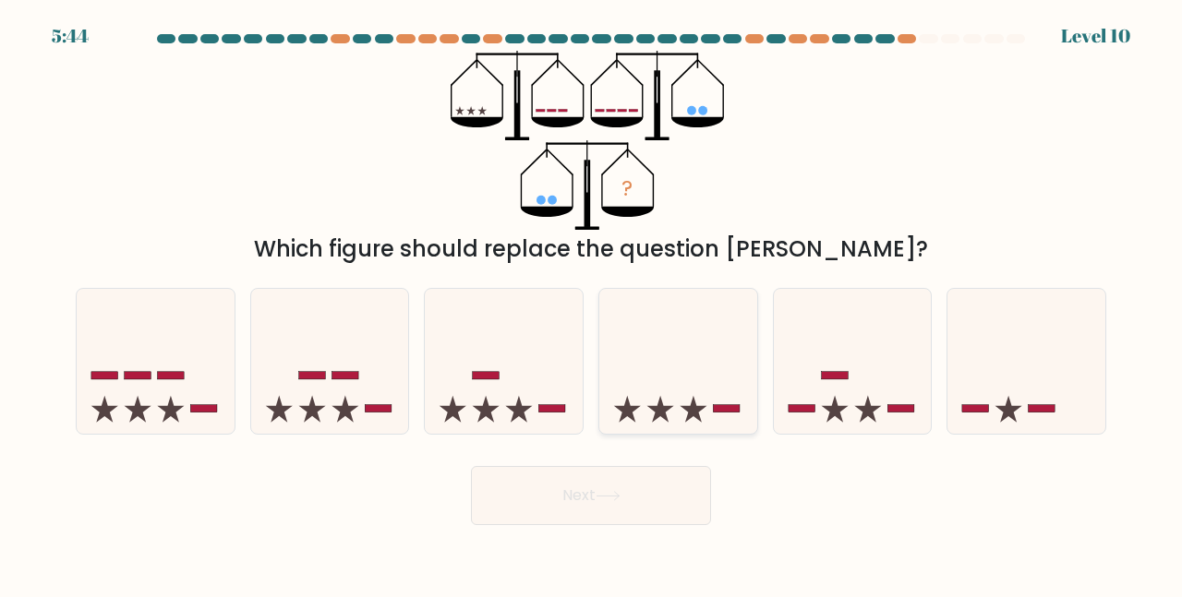
click at [680, 393] on icon at bounding box center [678, 361] width 158 height 130
click at [592, 304] on input "d." at bounding box center [591, 301] width 1 height 5
radio input "true"
click at [657, 511] on button "Next" at bounding box center [591, 495] width 240 height 59
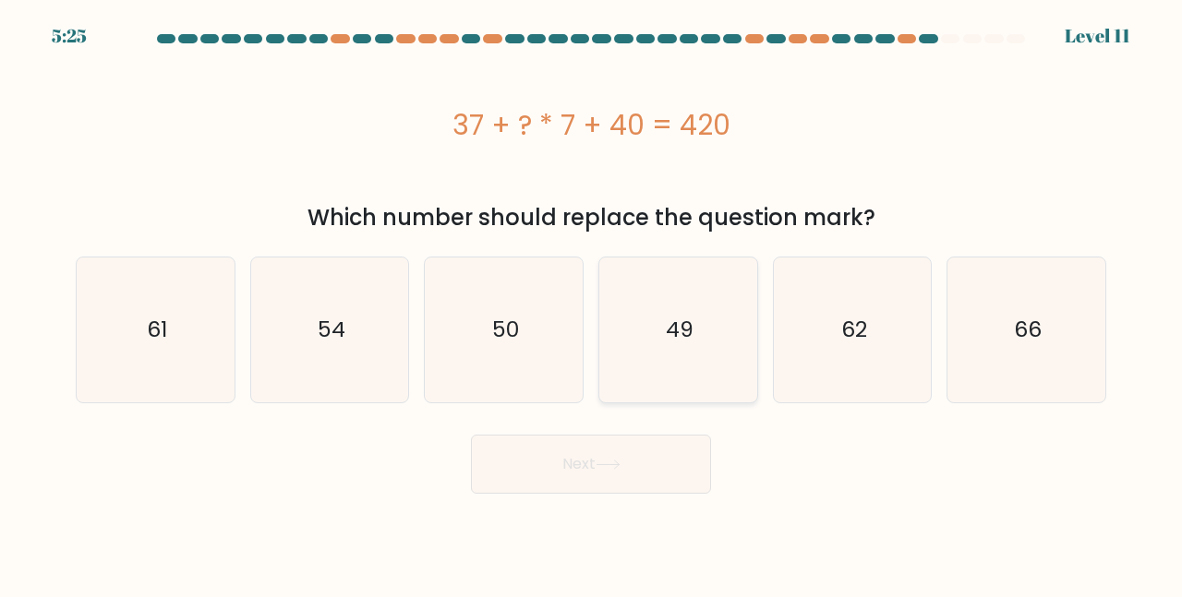
click at [680, 362] on icon "49" at bounding box center [678, 330] width 145 height 145
click at [592, 304] on input "d. 49" at bounding box center [591, 301] width 1 height 5
radio input "true"
click at [638, 481] on button "Next" at bounding box center [591, 464] width 240 height 59
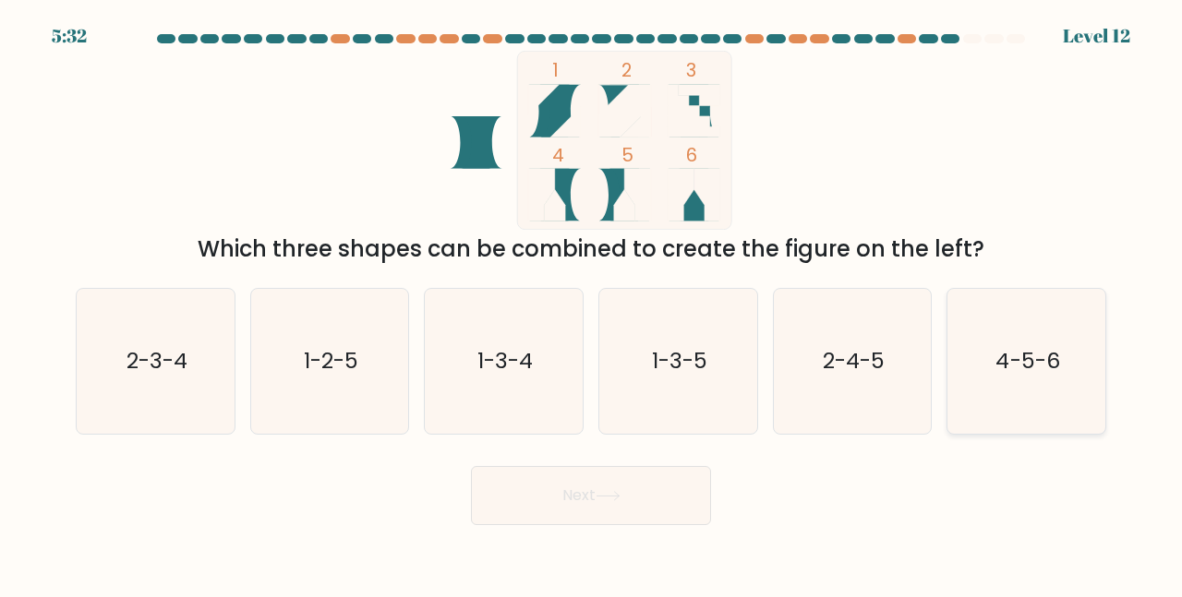
click at [995, 371] on icon "4-5-6" at bounding box center [1026, 361] width 145 height 145
click at [592, 304] on input "f. 4-5-6" at bounding box center [591, 301] width 1 height 5
radio input "true"
click at [652, 498] on button "Next" at bounding box center [591, 495] width 240 height 59
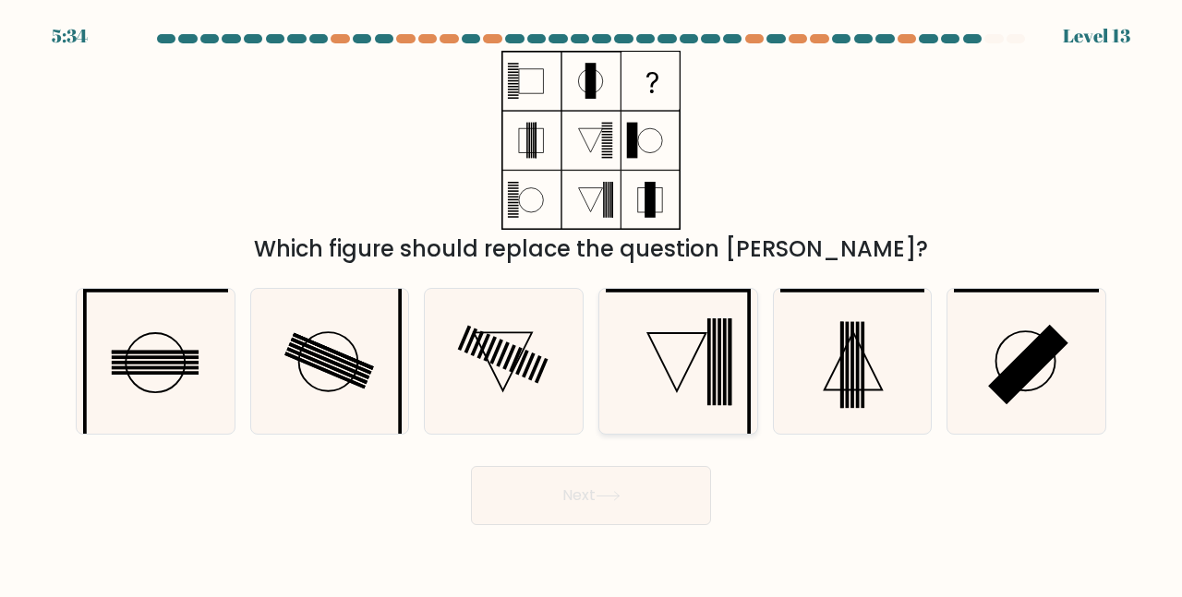
click at [653, 388] on icon at bounding box center [678, 361] width 145 height 145
click at [592, 304] on input "d." at bounding box center [591, 301] width 1 height 5
radio input "true"
click at [637, 518] on button "Next" at bounding box center [591, 495] width 240 height 59
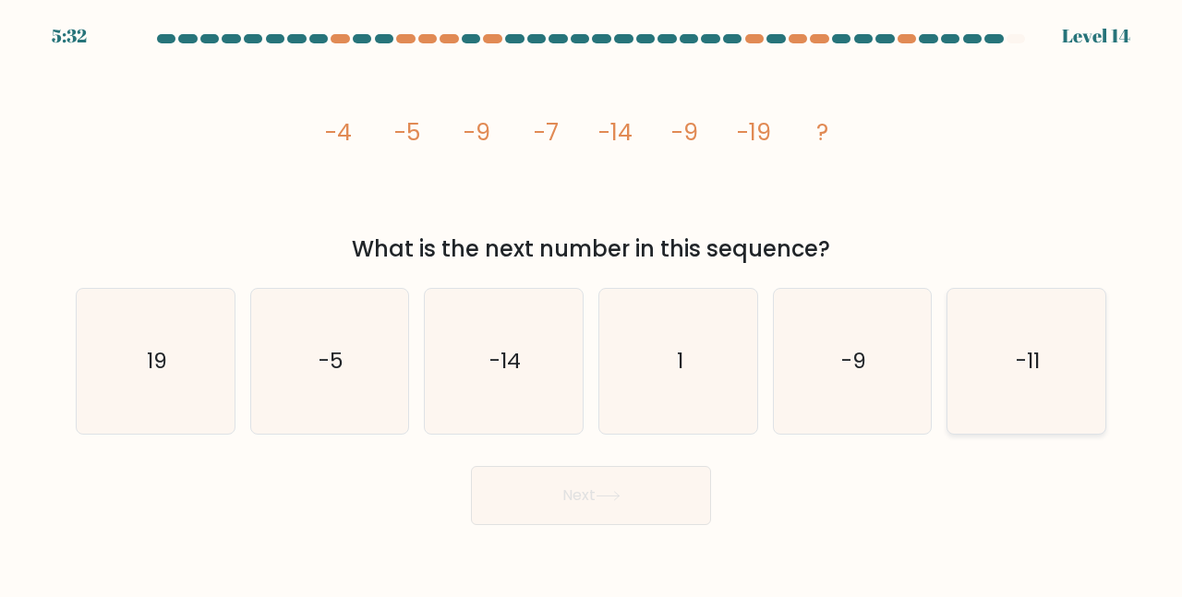
click at [1032, 396] on icon "-11" at bounding box center [1026, 361] width 145 height 145
click at [592, 304] on input "f. -11" at bounding box center [591, 301] width 1 height 5
radio input "true"
click at [675, 497] on button "Next" at bounding box center [591, 495] width 240 height 59
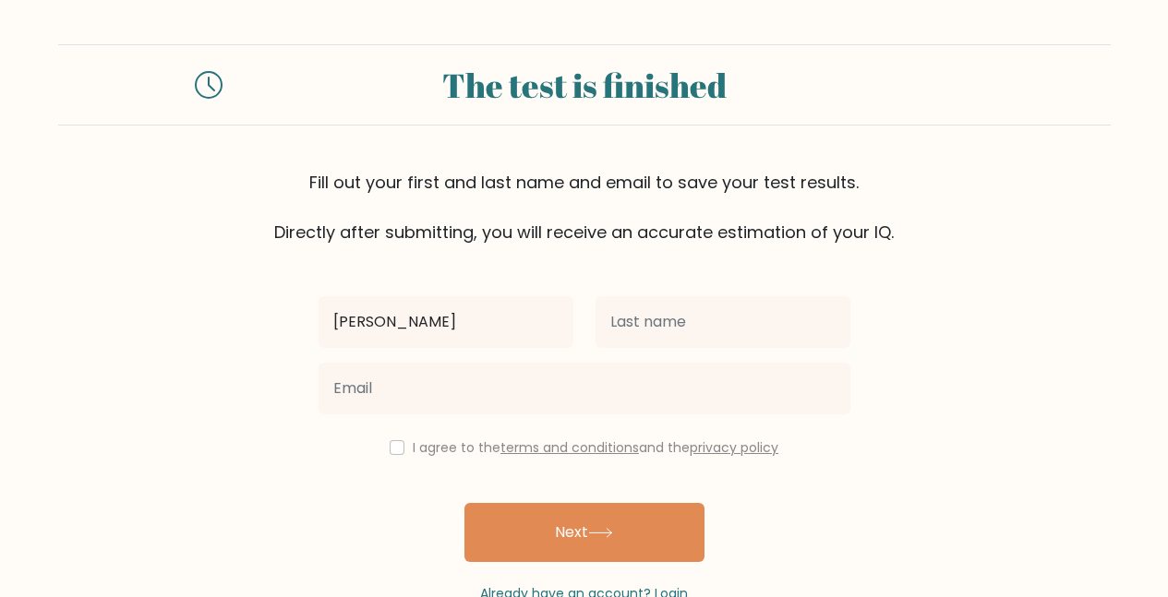
type input "[PERSON_NAME]"
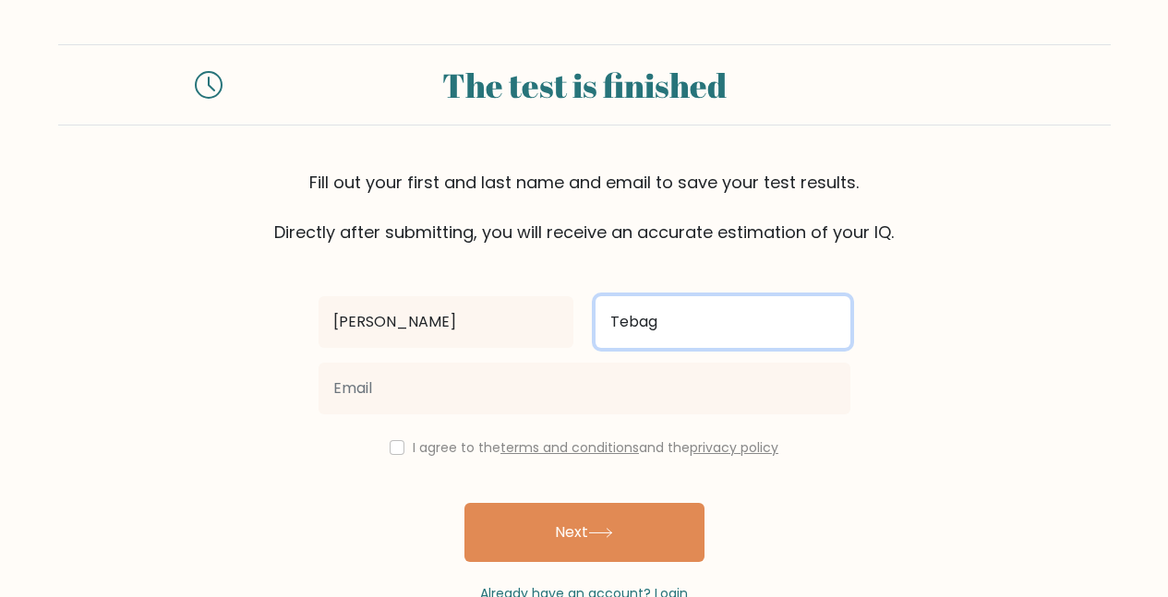
type input "Tebag"
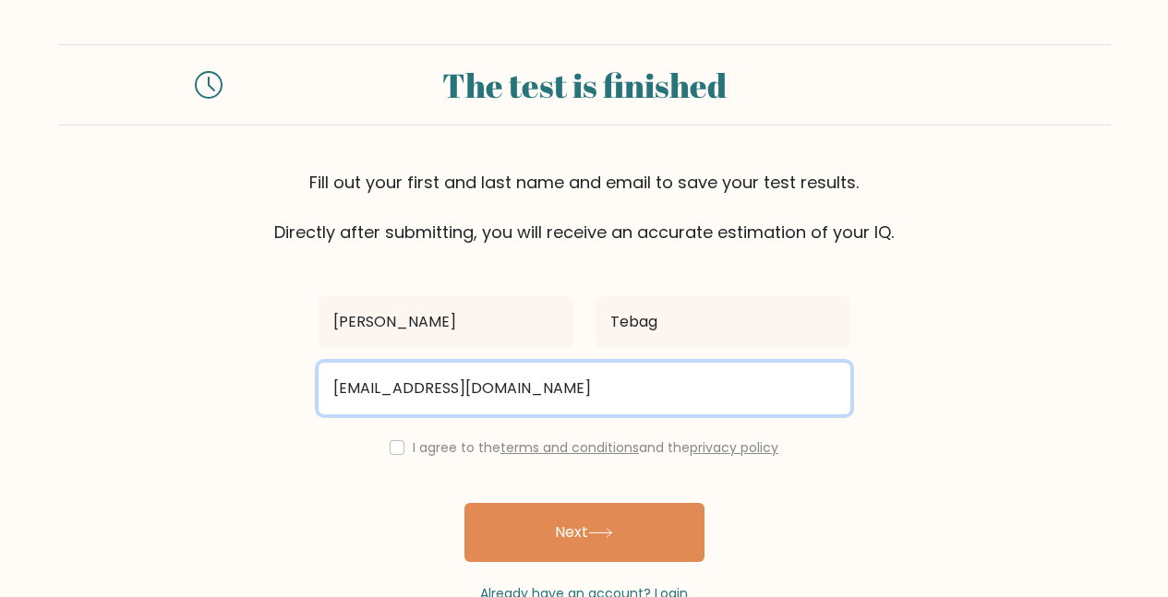
type input "[EMAIL_ADDRESS][DOMAIN_NAME]"
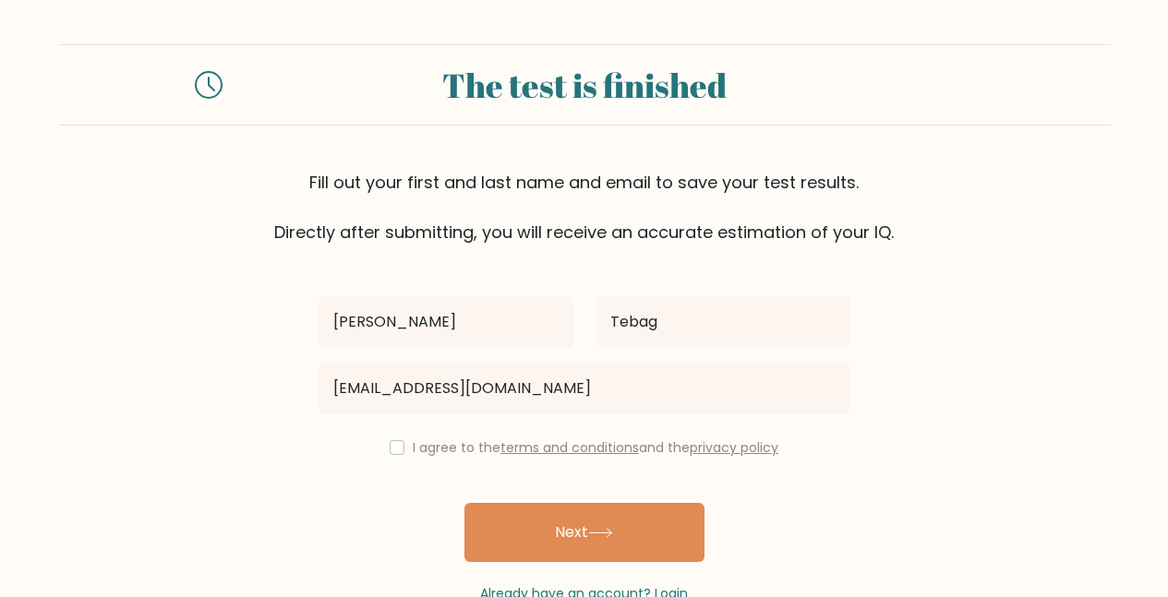
click at [402, 445] on div "I agree to the terms and conditions and the privacy policy" at bounding box center [585, 448] width 554 height 22
click at [391, 450] on input "checkbox" at bounding box center [397, 447] width 15 height 15
checkbox input "true"
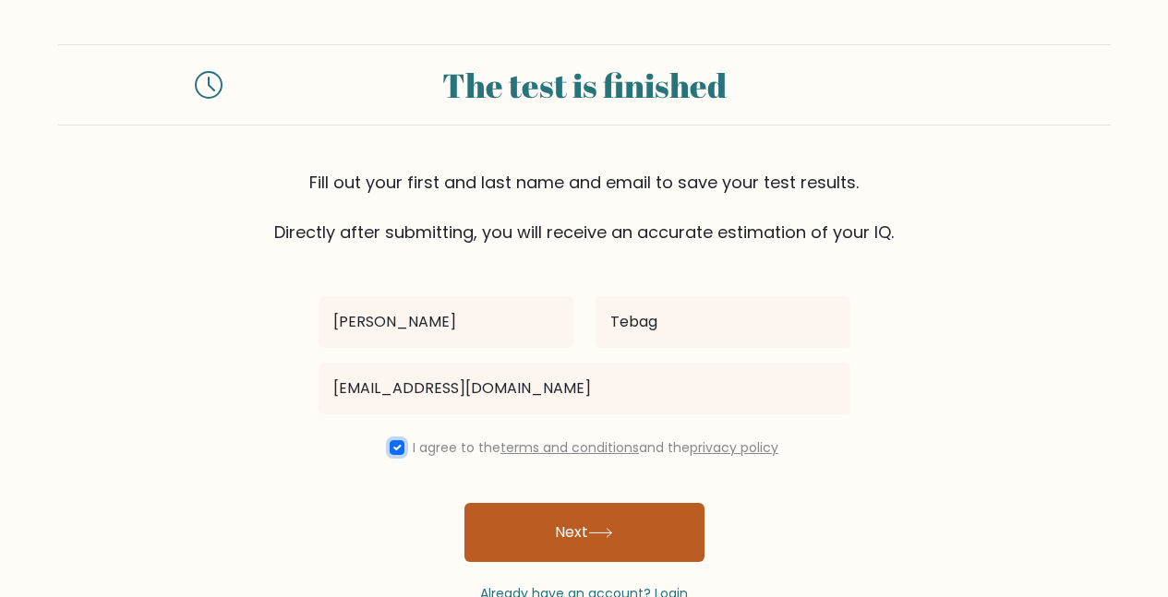
scroll to position [34, 0]
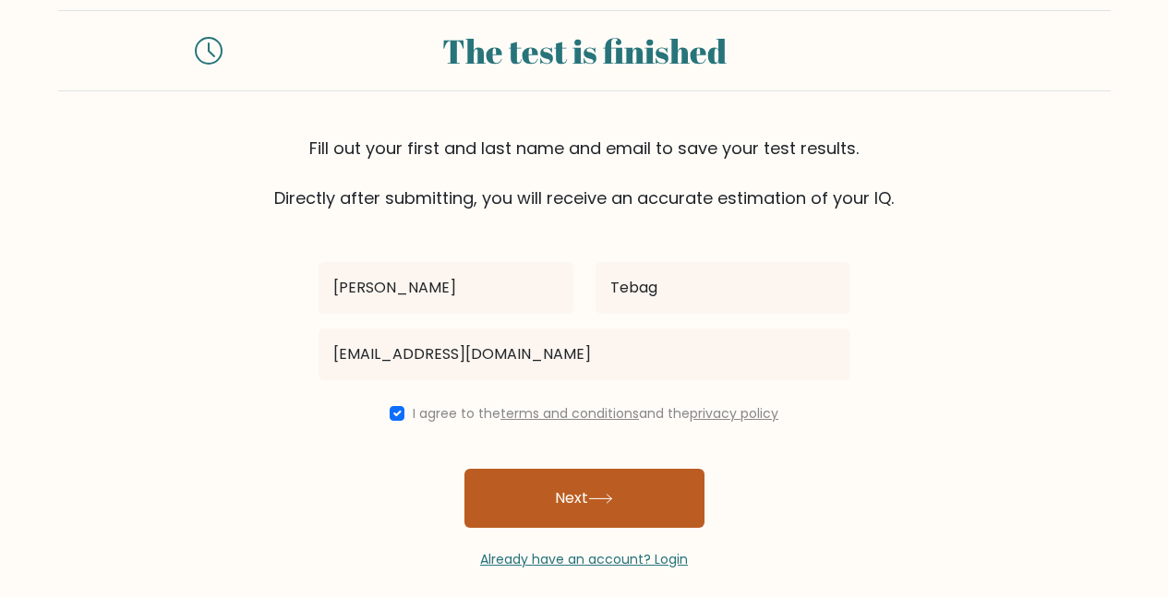
click at [530, 492] on button "Next" at bounding box center [585, 498] width 240 height 59
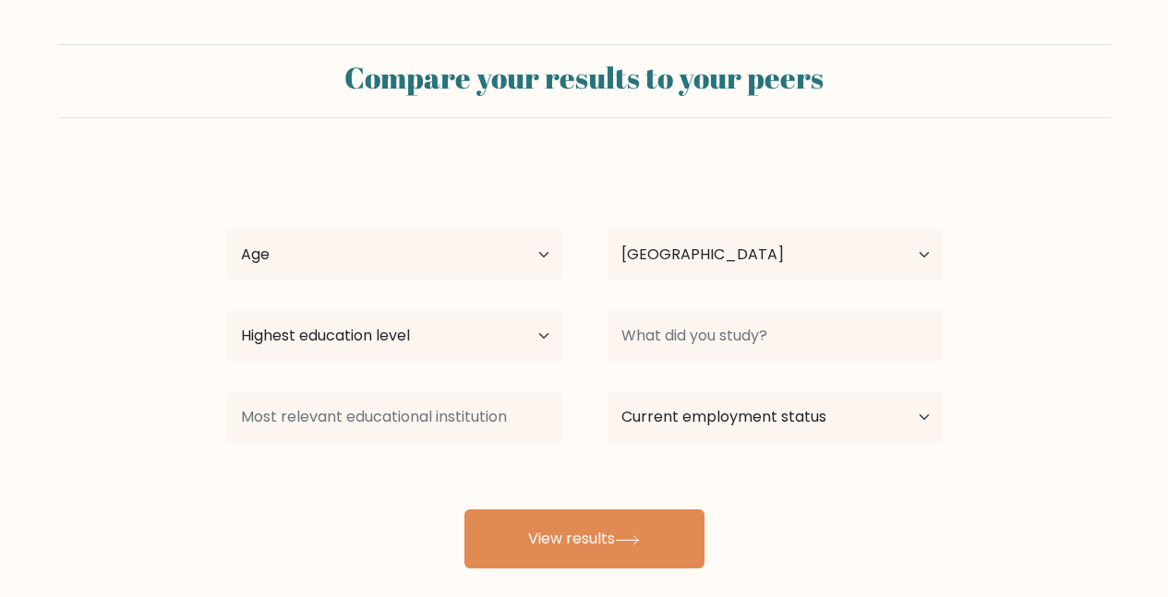
select select "PH"
click at [472, 262] on select "Age Under 18 years old 18-24 years old 25-34 years old 35-44 years old 45-54 ye…" at bounding box center [394, 255] width 336 height 52
select select "25_34"
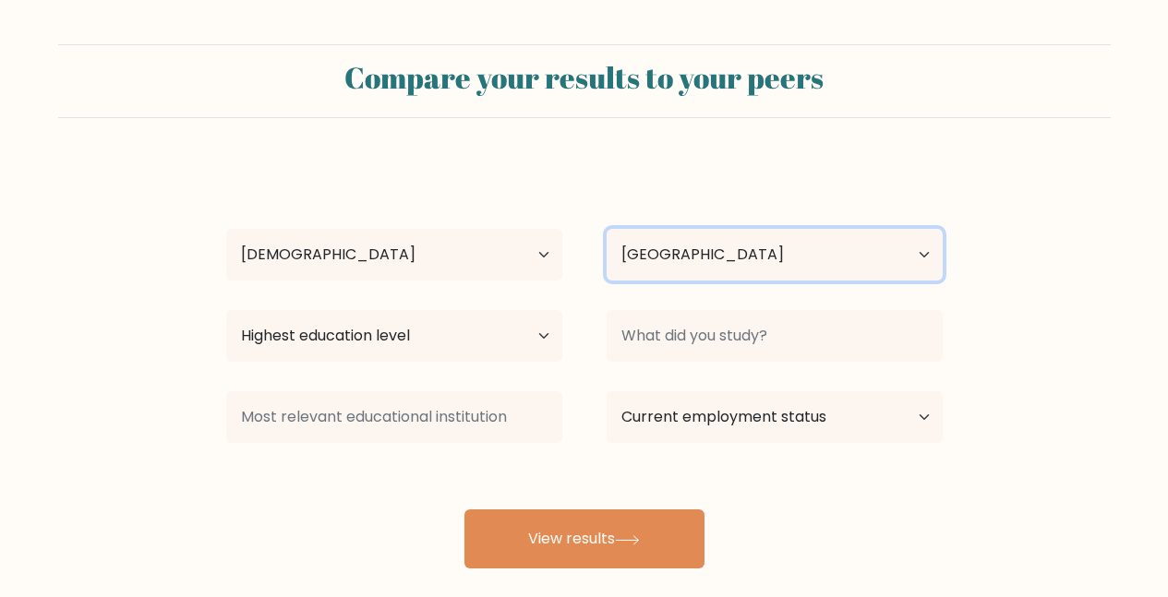
click at [738, 275] on select "Country Afghanistan Albania Algeria American Samoa Andorra Angola Anguilla Anta…" at bounding box center [775, 255] width 336 height 52
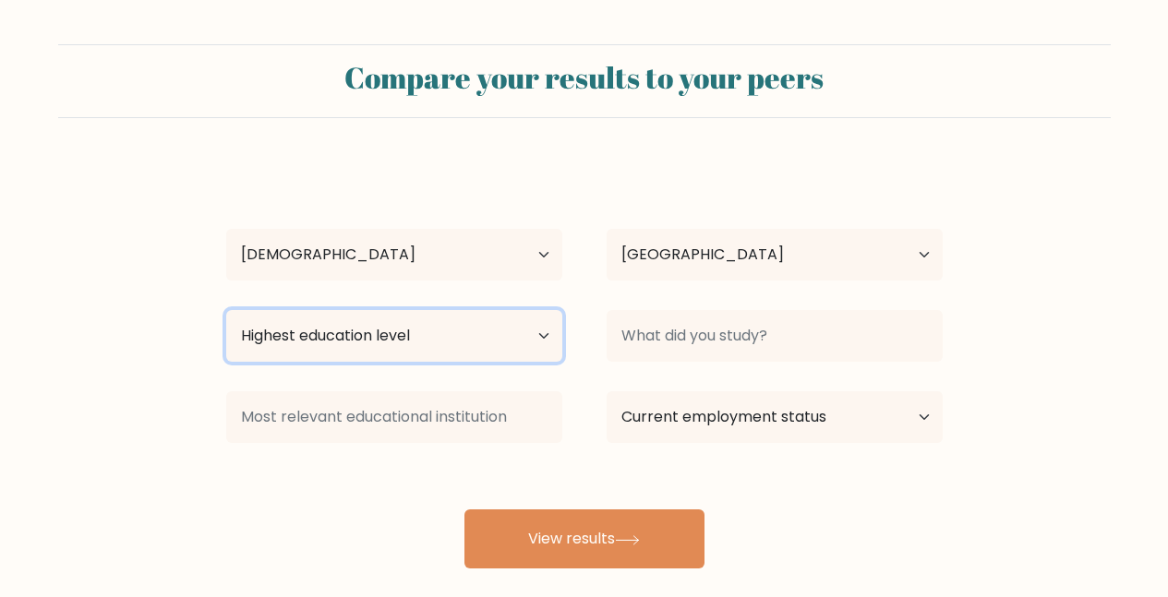
click at [430, 347] on select "Highest education level No schooling Primary Lower Secondary Upper Secondary Oc…" at bounding box center [394, 336] width 336 height 52
select select "bachelors_degree"
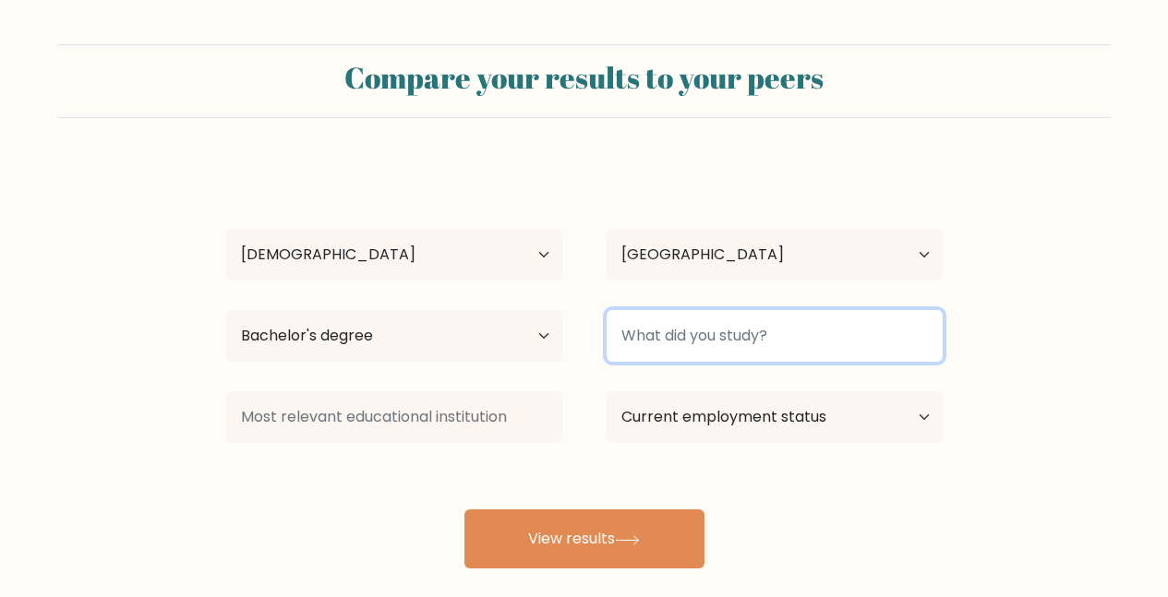
click at [672, 354] on input at bounding box center [775, 336] width 336 height 52
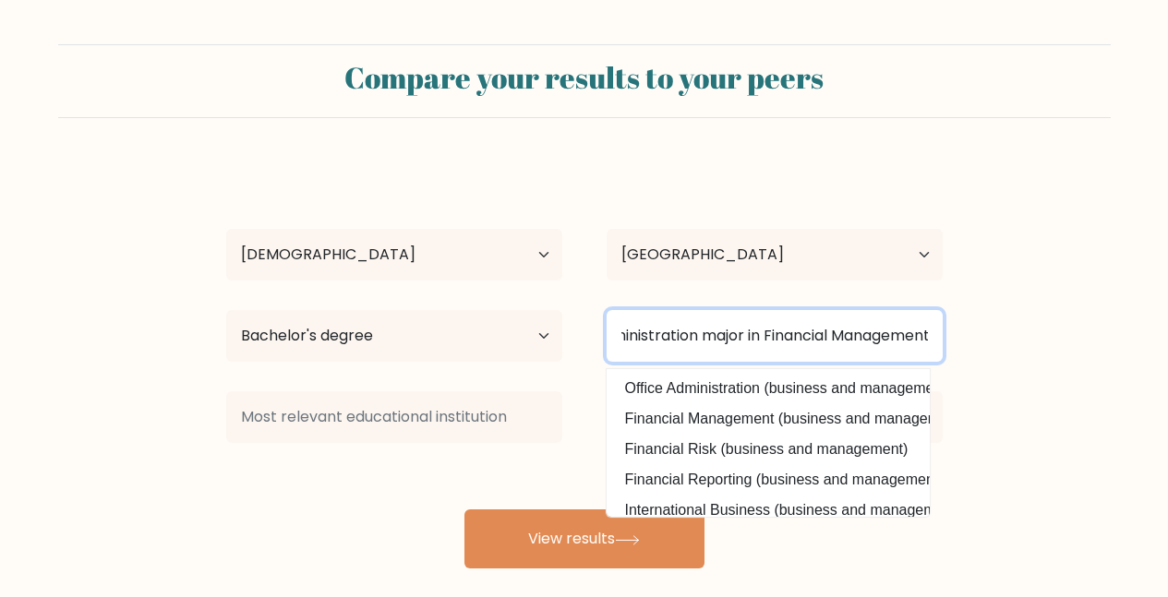
scroll to position [0, 130]
type input "BS Business Administration major in Financial Management"
click at [465, 510] on button "View results" at bounding box center [585, 539] width 240 height 59
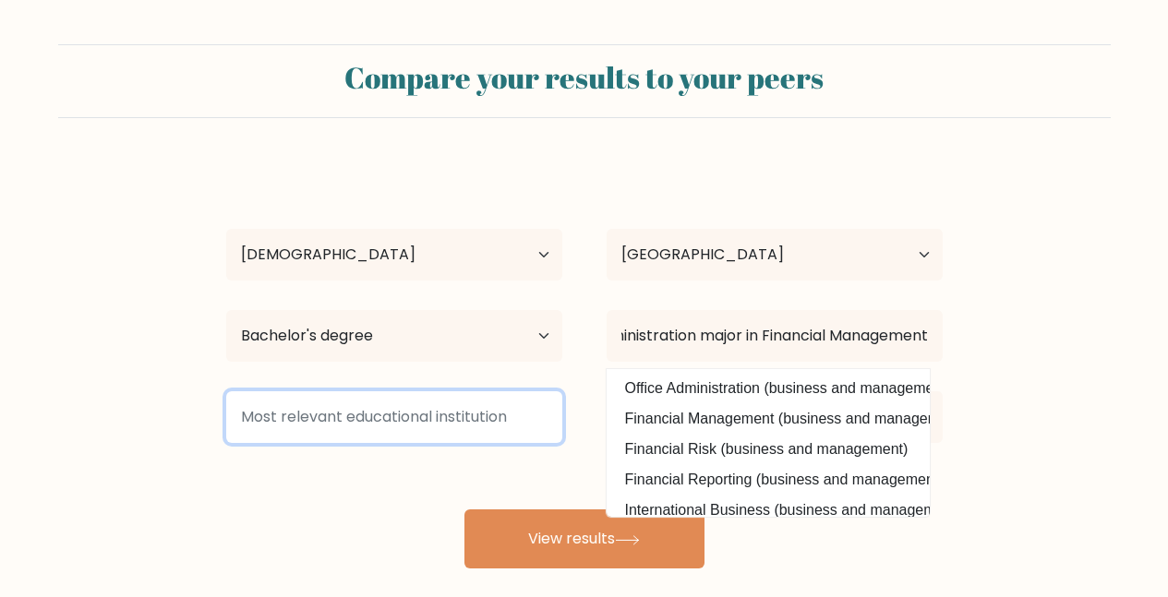
scroll to position [0, 0]
click at [367, 409] on input at bounding box center [394, 418] width 336 height 52
click at [369, 427] on input at bounding box center [394, 418] width 336 height 52
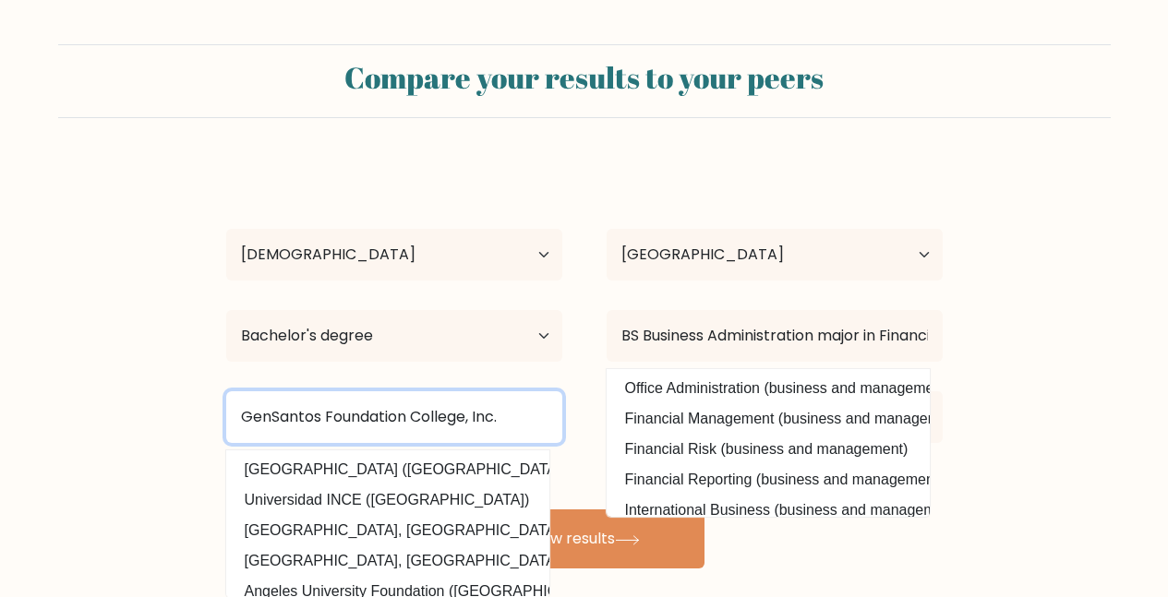
type input "GenSantos Foundation College, Inc."
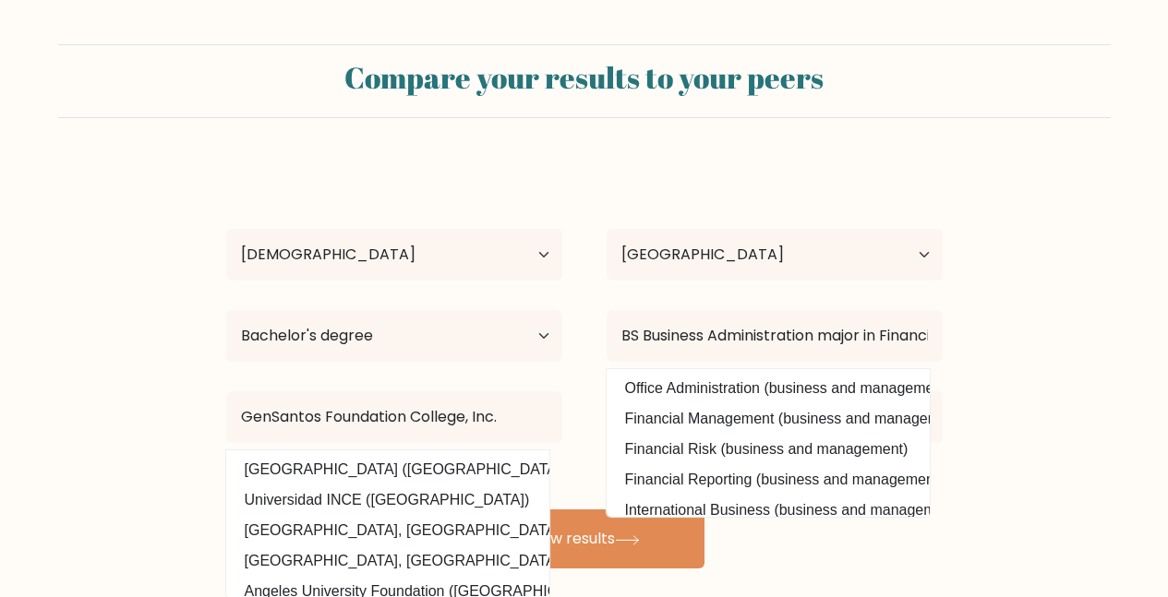
click at [120, 448] on form "Compare your results to your peers Jessa Mae Tebag Age Under 18 years old 18-24…" at bounding box center [584, 306] width 1168 height 525
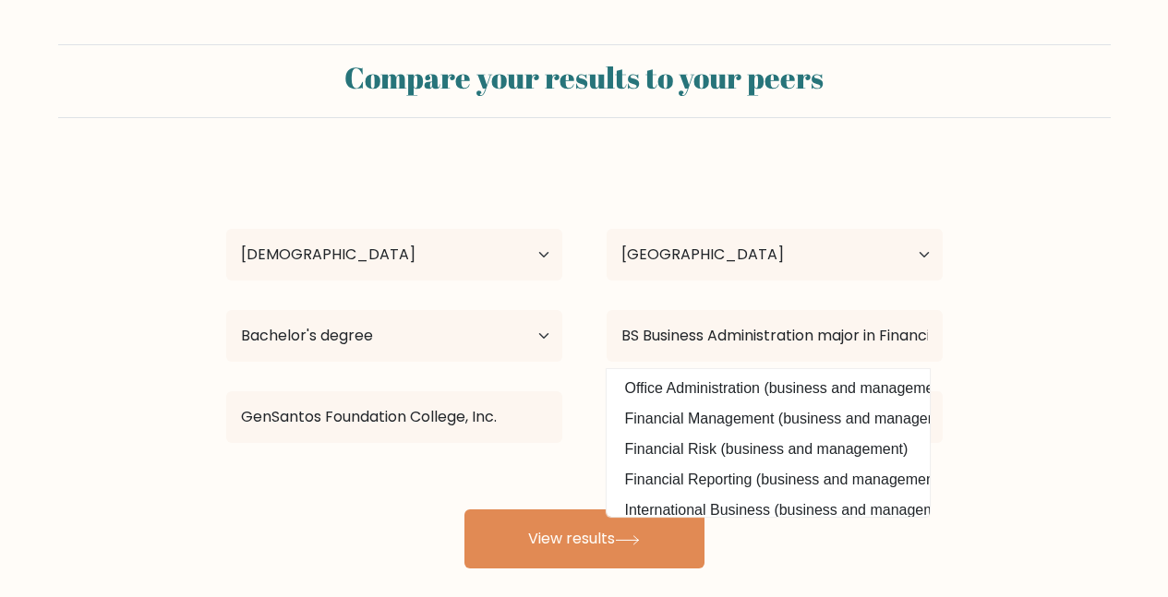
click at [965, 430] on form "Compare your results to your peers Jessa Mae Tebag Age Under 18 years old 18-24…" at bounding box center [584, 306] width 1168 height 525
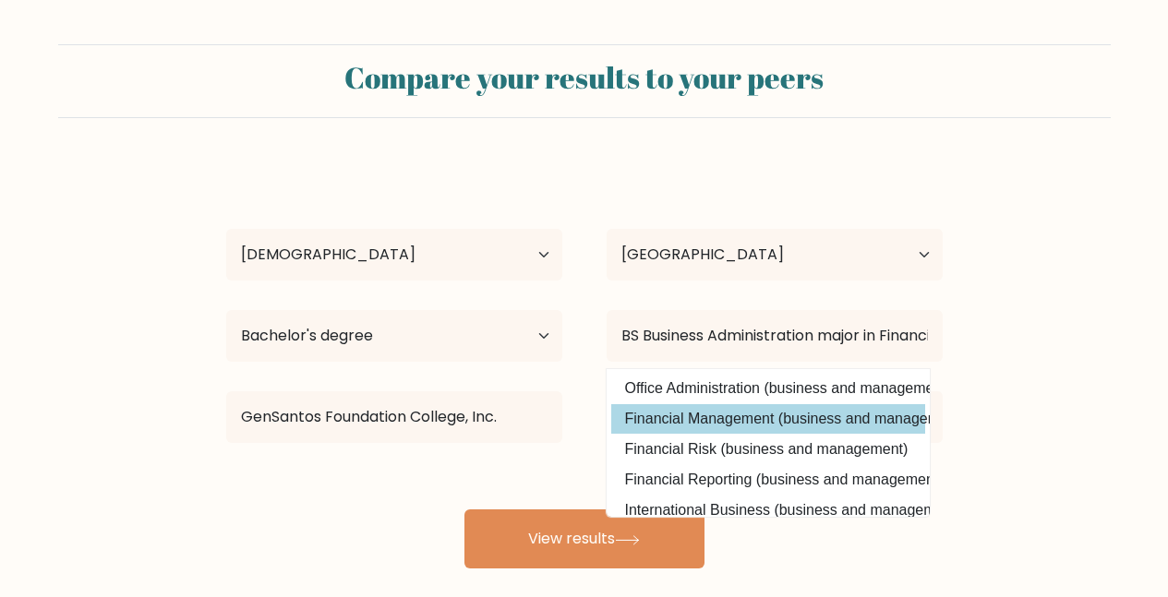
click at [870, 418] on option "Financial Management (business and management)" at bounding box center [768, 419] width 314 height 30
type input "Financial Management"
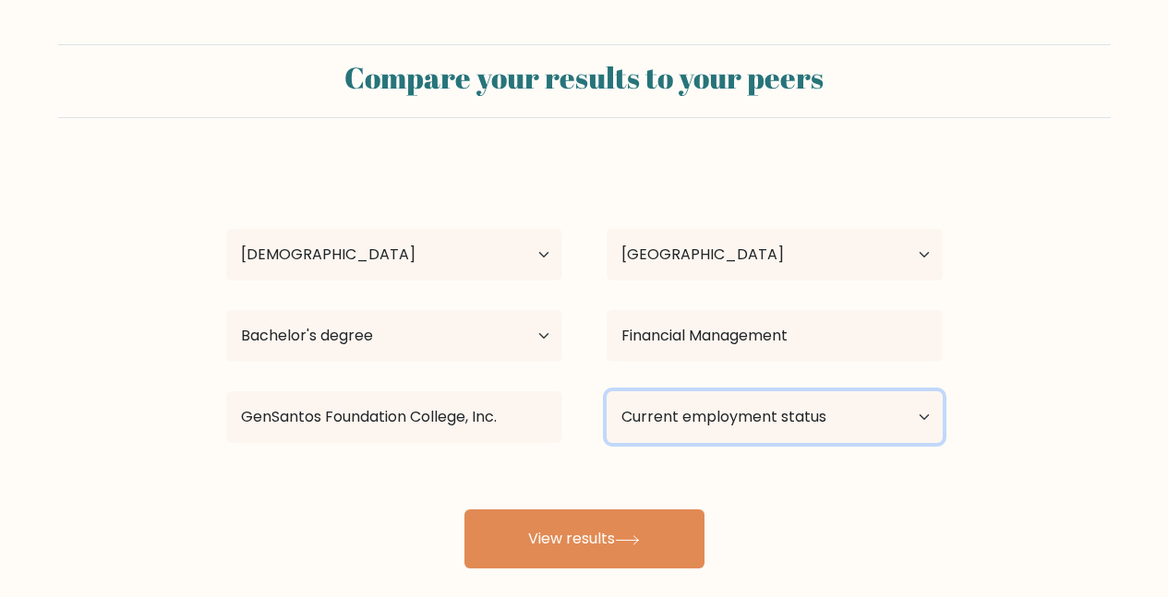
click at [733, 421] on select "Current employment status Employed Student Retired Other / prefer not to answer" at bounding box center [775, 418] width 336 height 52
select select "employed"
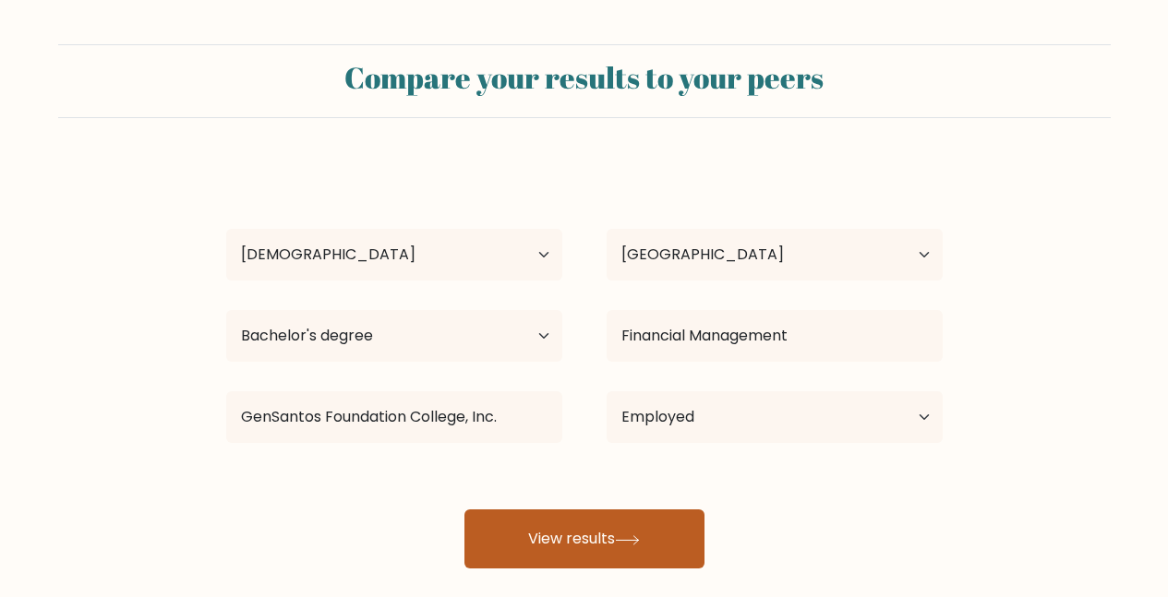
click at [635, 532] on button "View results" at bounding box center [585, 539] width 240 height 59
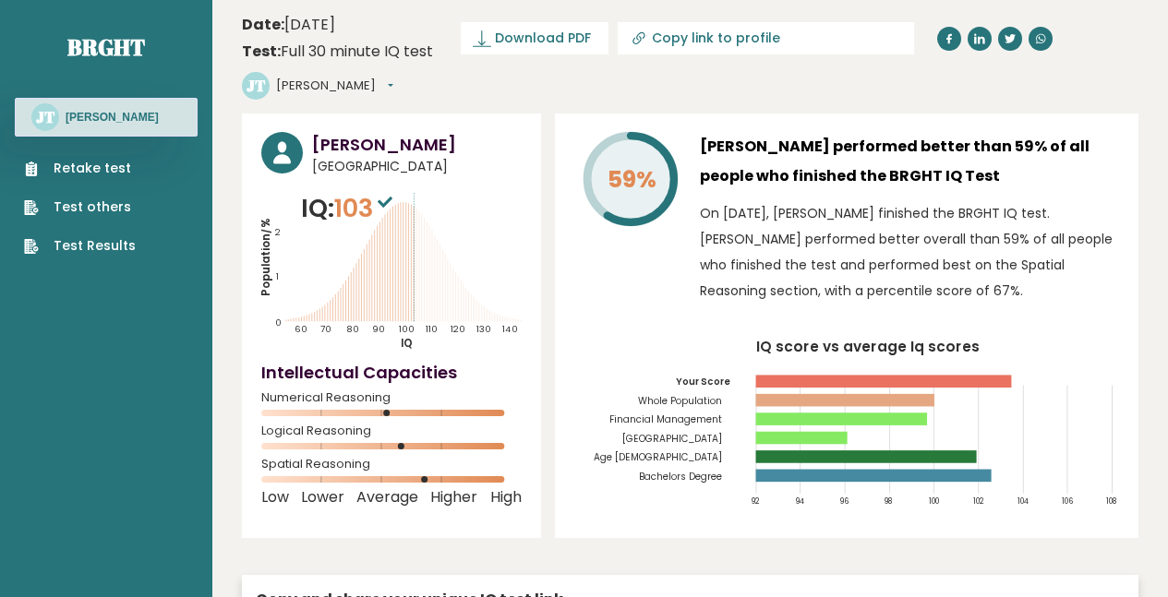
click at [393, 77] on button "Jessa Mae" at bounding box center [334, 86] width 117 height 18
click at [371, 179] on link "Logout" at bounding box center [324, 192] width 94 height 26
